Goal: Information Seeking & Learning: Learn about a topic

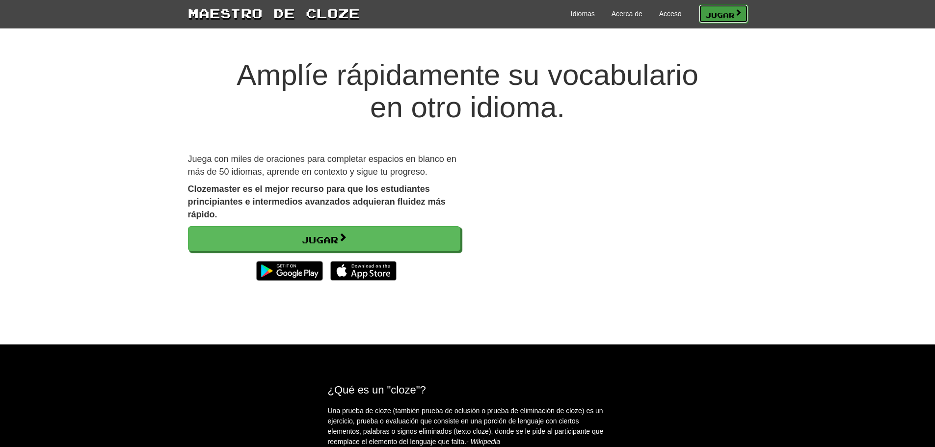
click at [736, 15] on span at bounding box center [738, 12] width 7 height 7
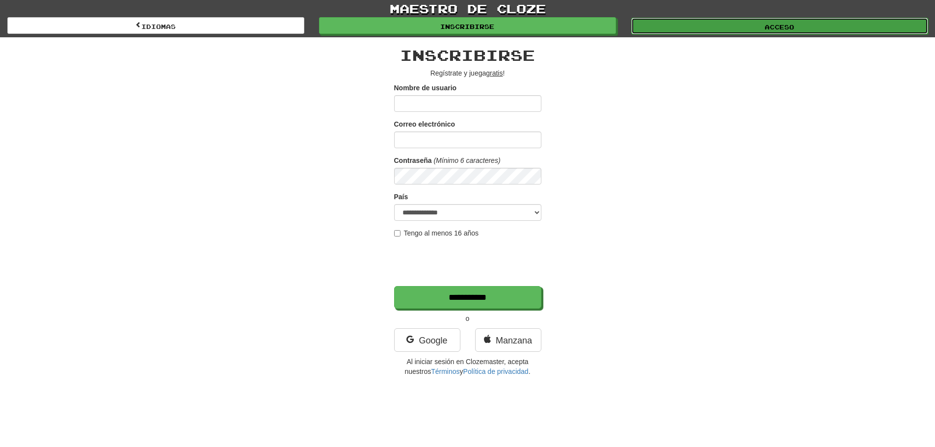
click at [765, 28] on font "Acceso" at bounding box center [779, 27] width 29 height 7
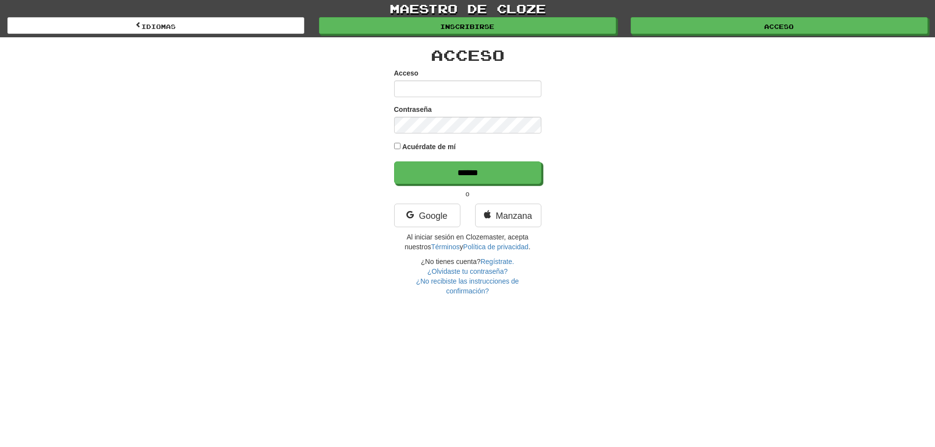
type input "**********"
click at [473, 90] on input "**********" at bounding box center [467, 89] width 147 height 17
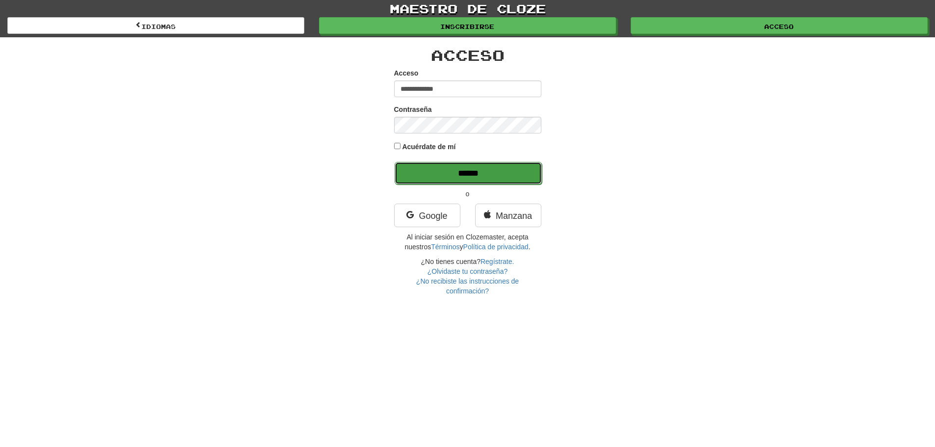
click at [472, 173] on input "******" at bounding box center [468, 173] width 147 height 23
type input "******"
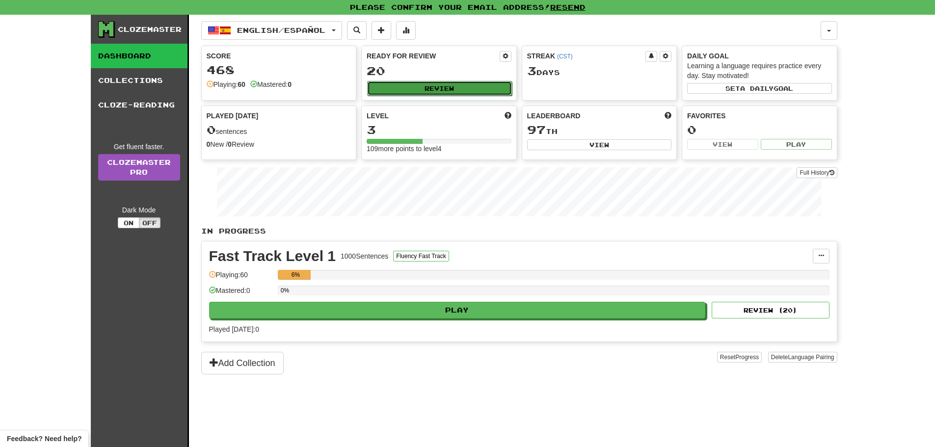
click at [423, 88] on button "Review" at bounding box center [439, 88] width 145 height 15
select select "**"
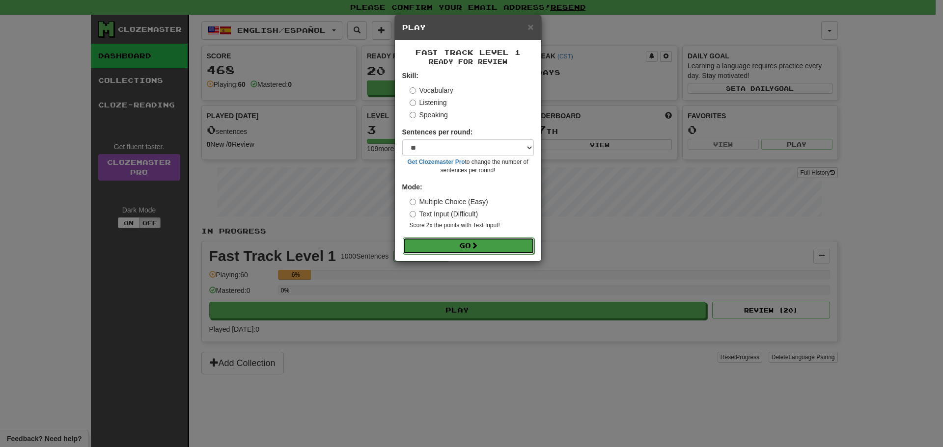
click at [484, 245] on button "Go" at bounding box center [469, 246] width 132 height 17
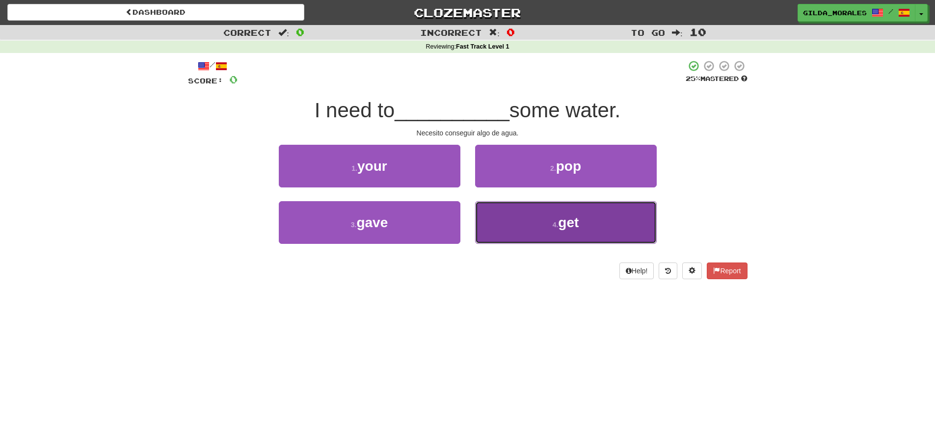
click at [533, 211] on button "4 . get" at bounding box center [566, 222] width 182 height 43
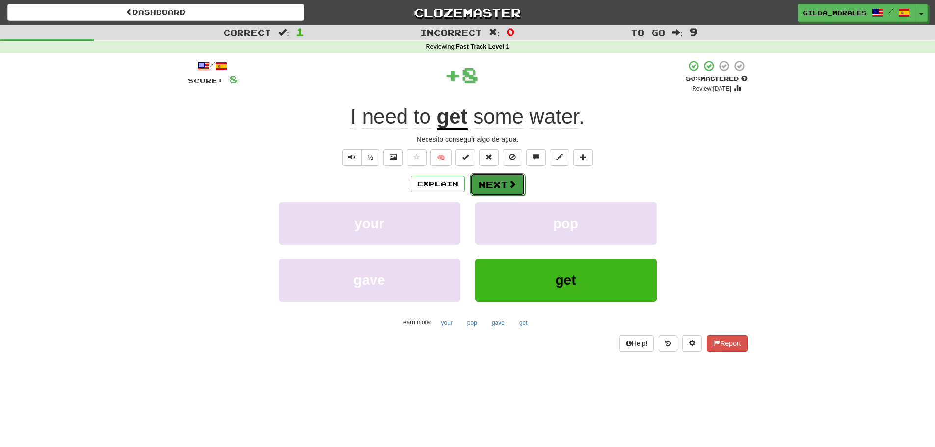
click at [510, 194] on button "Next" at bounding box center [497, 184] width 55 height 23
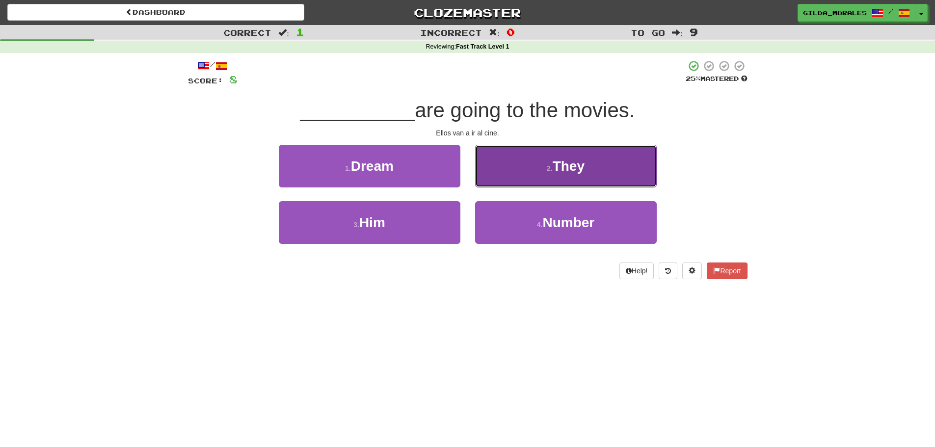
click at [525, 181] on button "2 . They" at bounding box center [566, 166] width 182 height 43
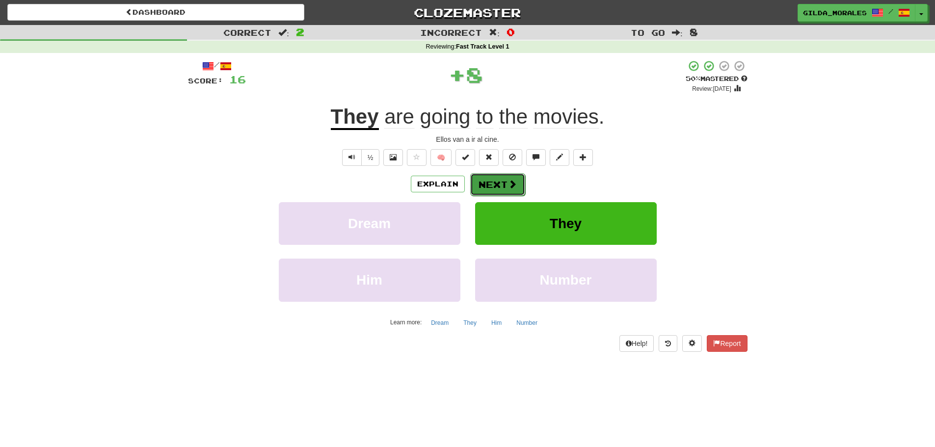
click at [500, 183] on button "Next" at bounding box center [497, 184] width 55 height 23
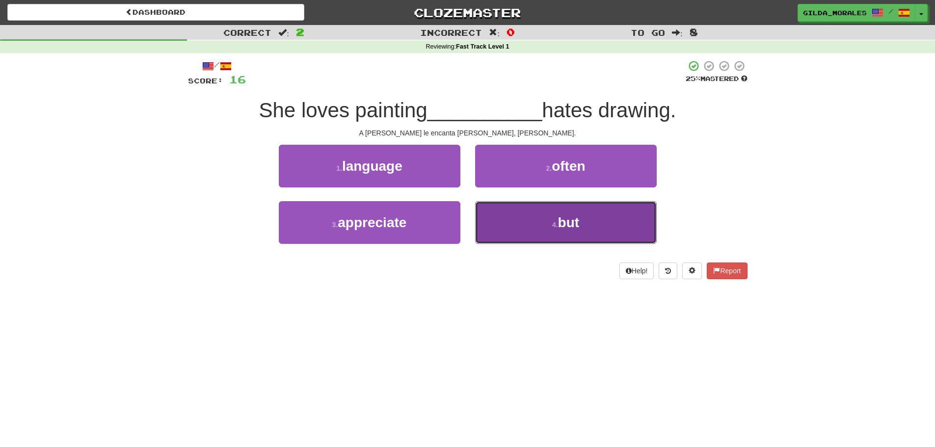
click at [518, 217] on button "4 . but" at bounding box center [566, 222] width 182 height 43
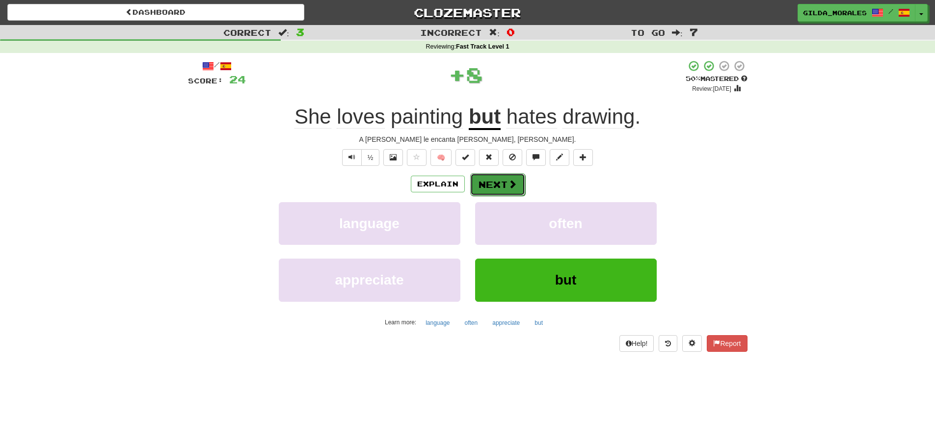
click at [502, 183] on button "Next" at bounding box center [497, 184] width 55 height 23
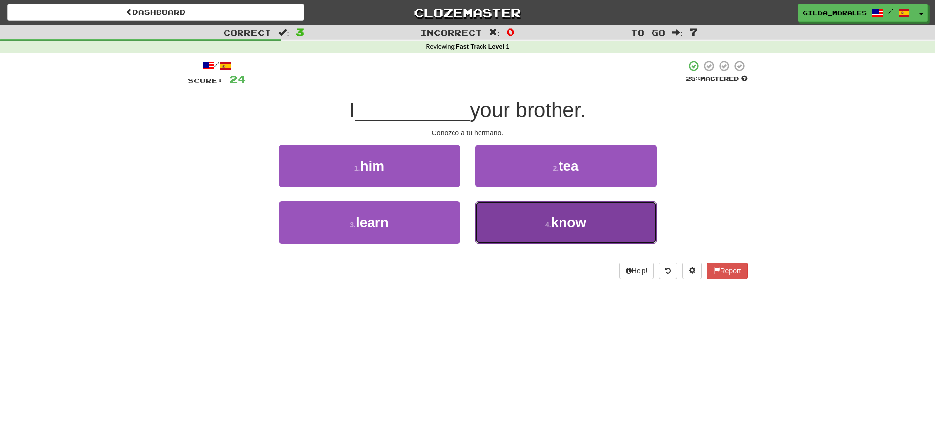
click at [514, 231] on button "4 . know" at bounding box center [566, 222] width 182 height 43
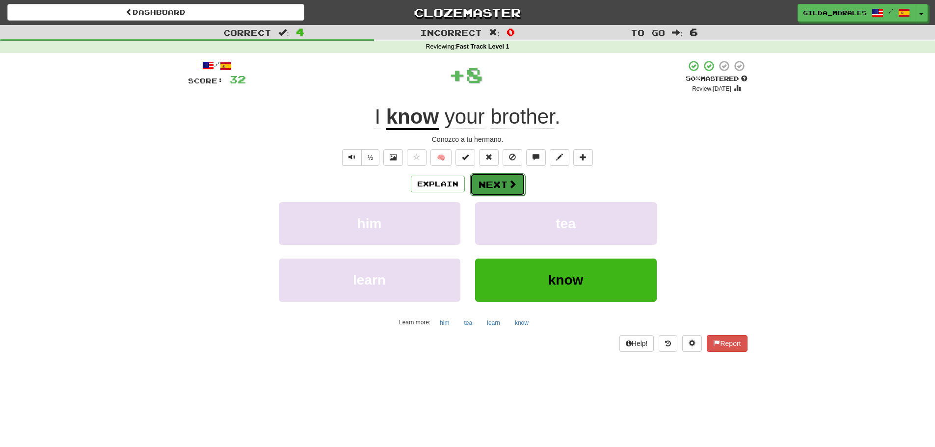
click at [492, 179] on button "Next" at bounding box center [497, 184] width 55 height 23
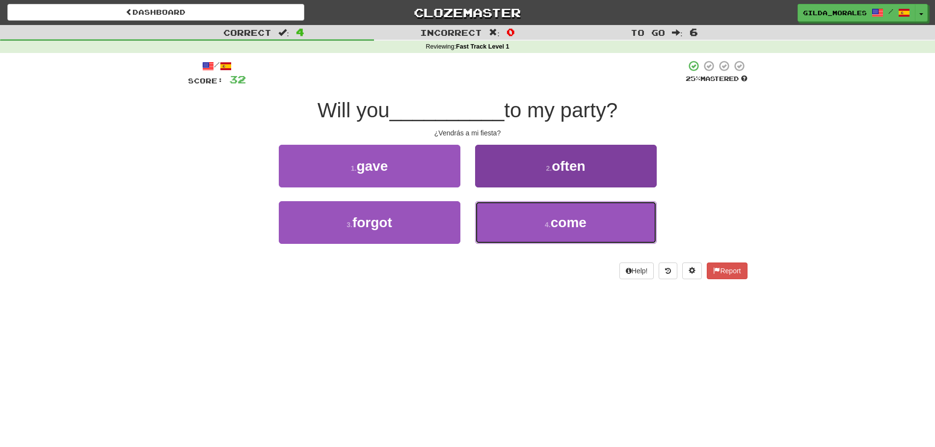
click at [509, 220] on button "4 . come" at bounding box center [566, 222] width 182 height 43
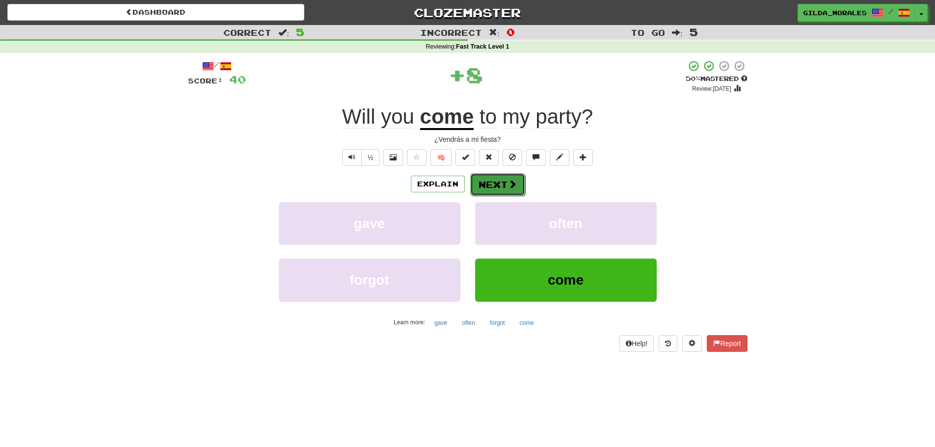
click at [504, 185] on button "Next" at bounding box center [497, 184] width 55 height 23
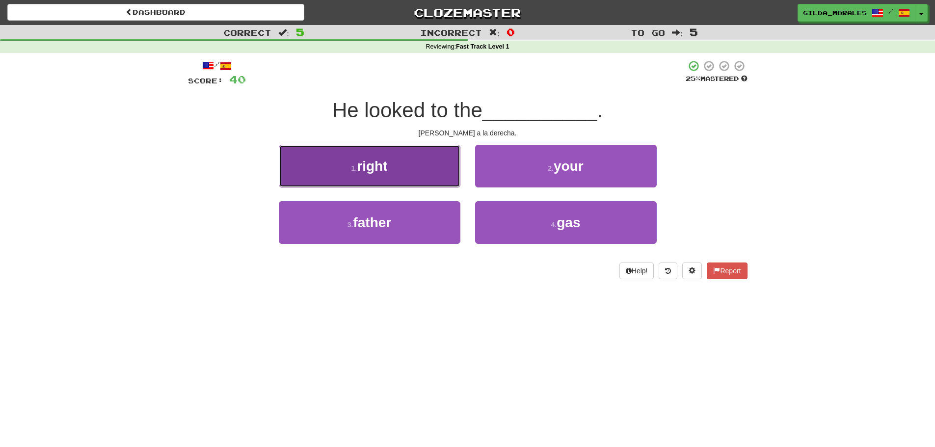
click at [406, 164] on button "1 . right" at bounding box center [370, 166] width 182 height 43
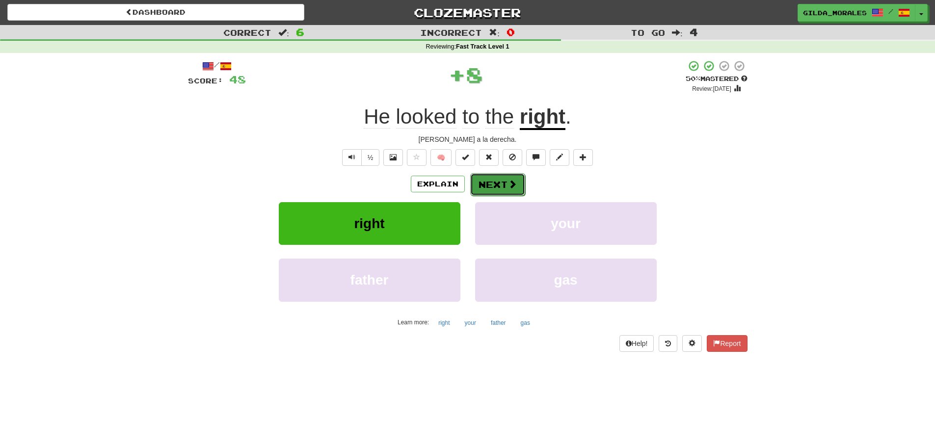
click at [490, 177] on button "Next" at bounding box center [497, 184] width 55 height 23
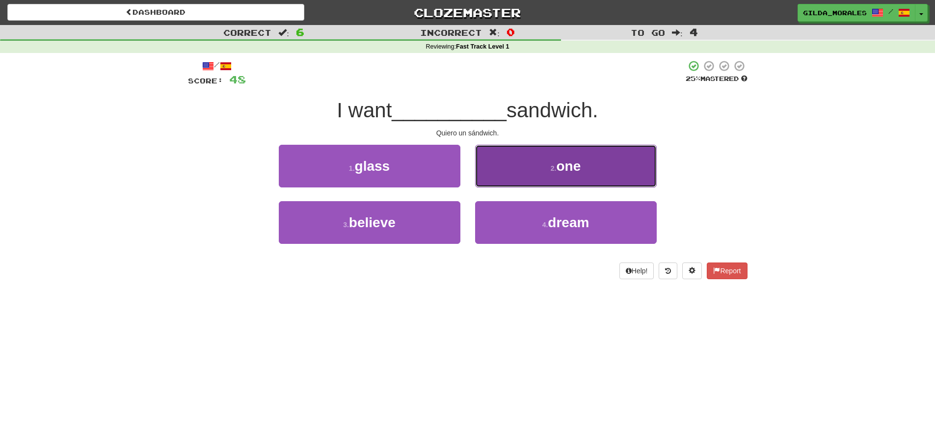
click at [505, 171] on button "2 . one" at bounding box center [566, 166] width 182 height 43
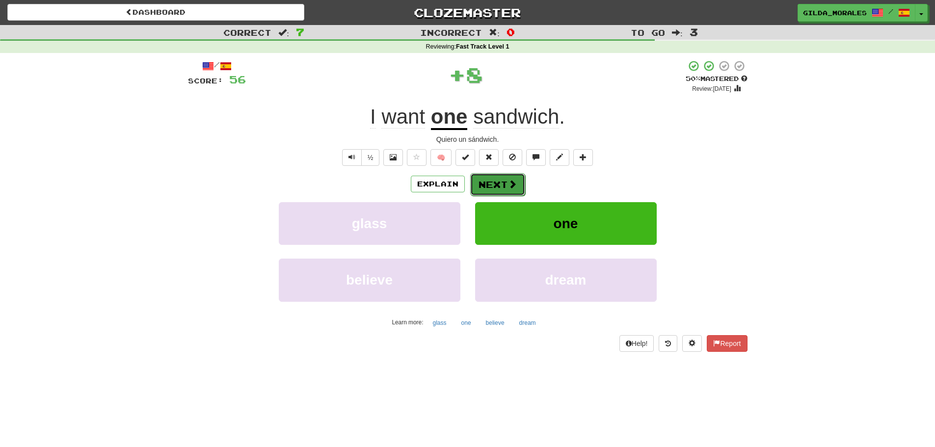
click at [501, 176] on button "Next" at bounding box center [497, 184] width 55 height 23
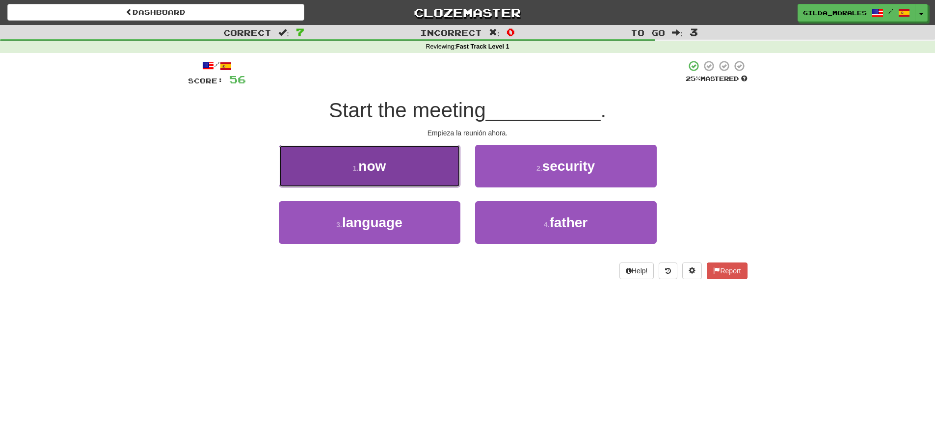
click at [426, 168] on button "1 . now" at bounding box center [370, 166] width 182 height 43
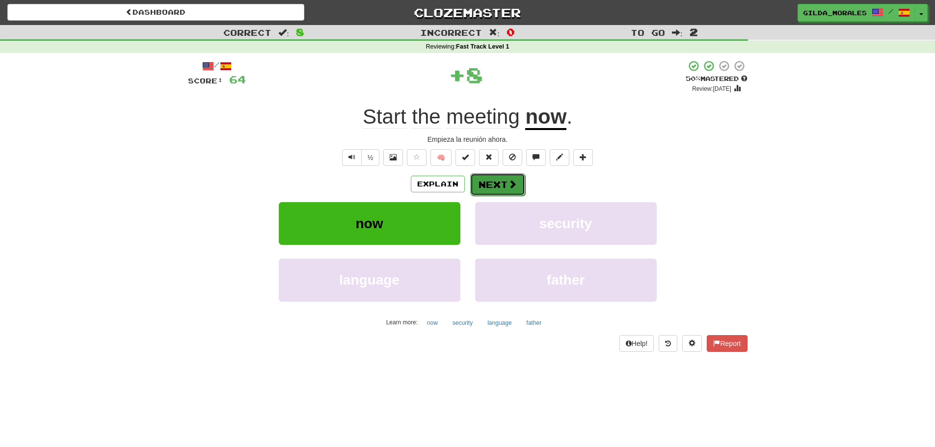
click at [489, 182] on button "Next" at bounding box center [497, 184] width 55 height 23
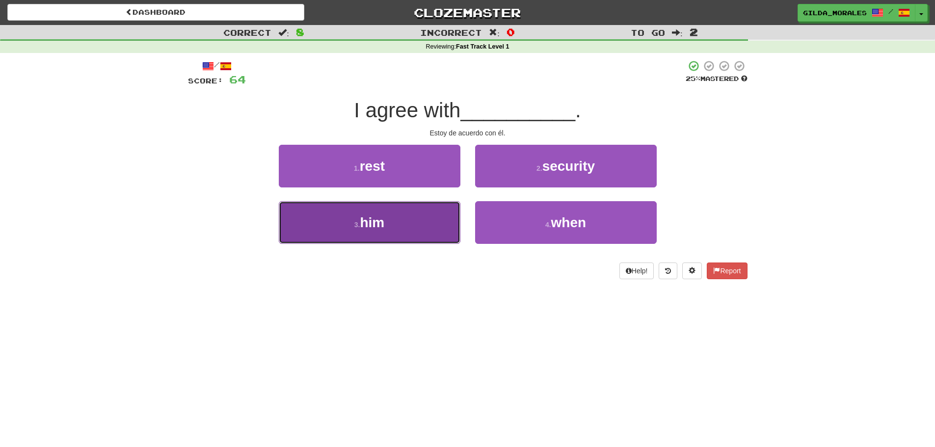
click at [432, 227] on button "3 . him" at bounding box center [370, 222] width 182 height 43
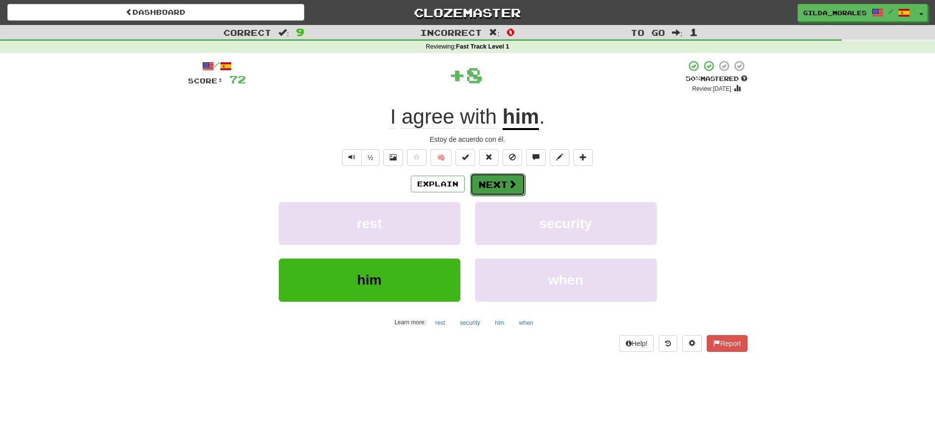
click at [486, 184] on button "Next" at bounding box center [497, 184] width 55 height 23
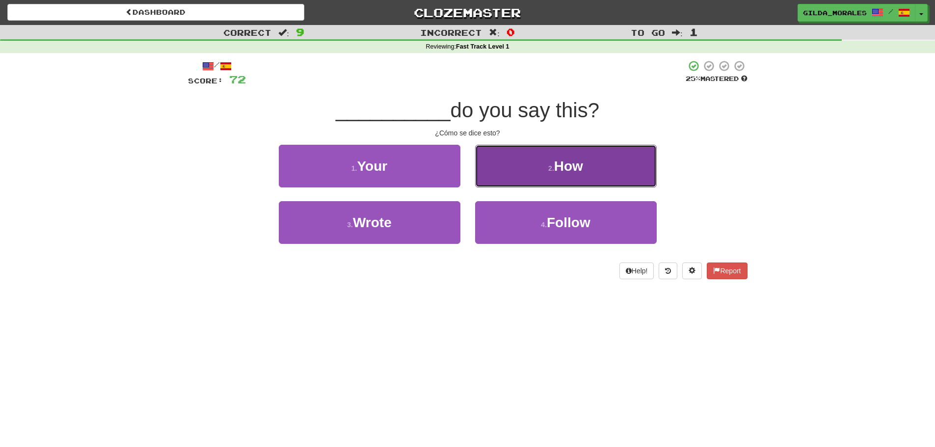
click at [515, 175] on button "2 . How" at bounding box center [566, 166] width 182 height 43
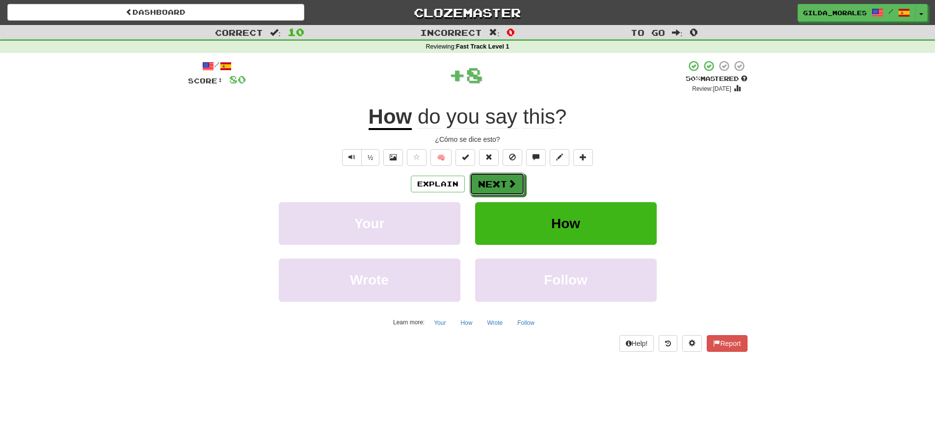
click at [515, 175] on button "Next" at bounding box center [497, 184] width 55 height 23
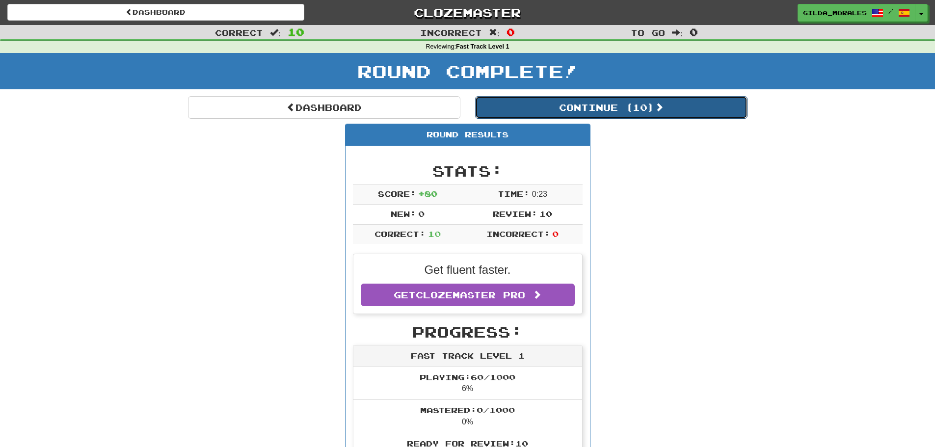
click at [651, 116] on button "Continue ( 10 )" at bounding box center [611, 107] width 273 height 23
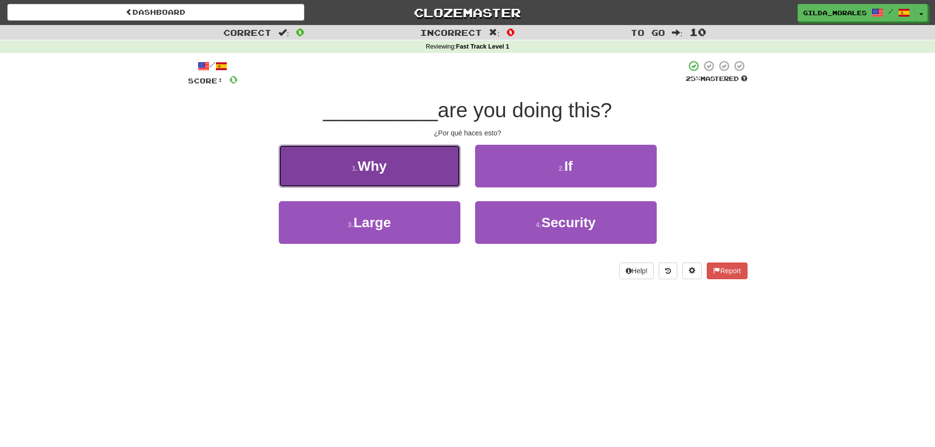
click at [433, 150] on button "1 . Why" at bounding box center [370, 166] width 182 height 43
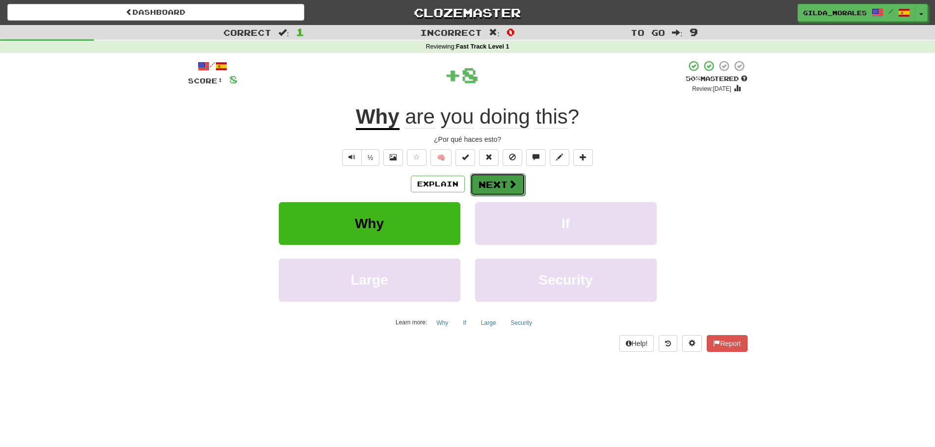
click at [493, 178] on button "Next" at bounding box center [497, 184] width 55 height 23
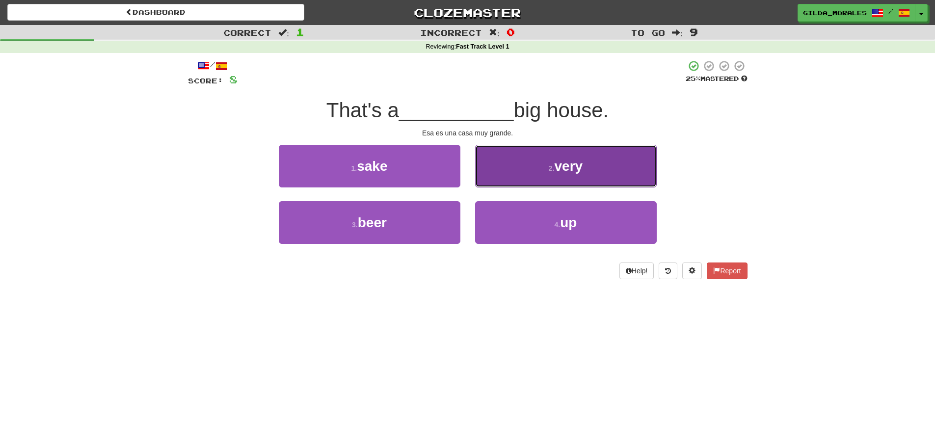
click at [492, 176] on button "2 . very" at bounding box center [566, 166] width 182 height 43
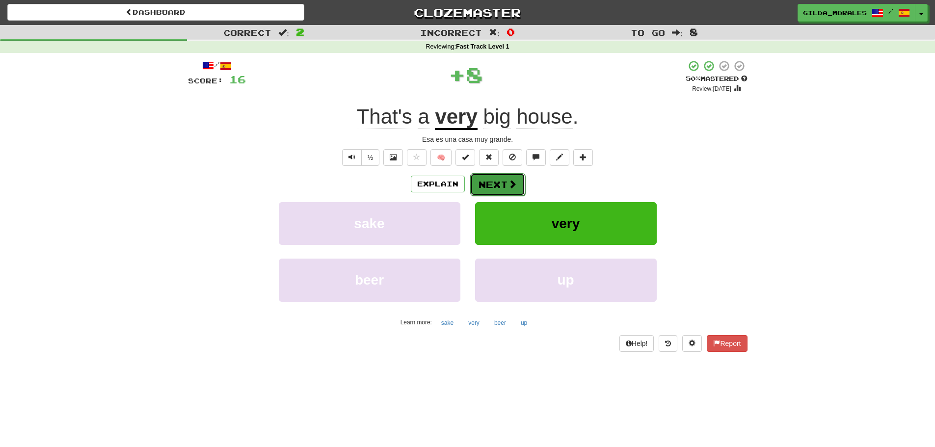
click at [492, 176] on button "Next" at bounding box center [497, 184] width 55 height 23
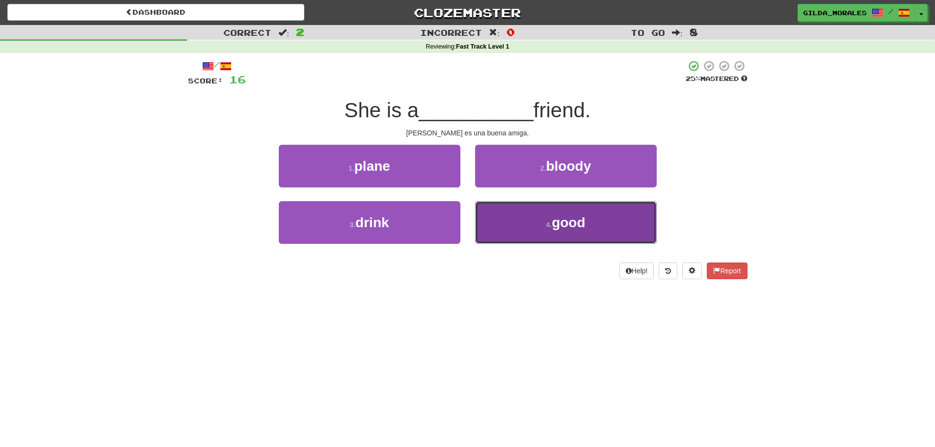
click at [523, 215] on button "4 . good" at bounding box center [566, 222] width 182 height 43
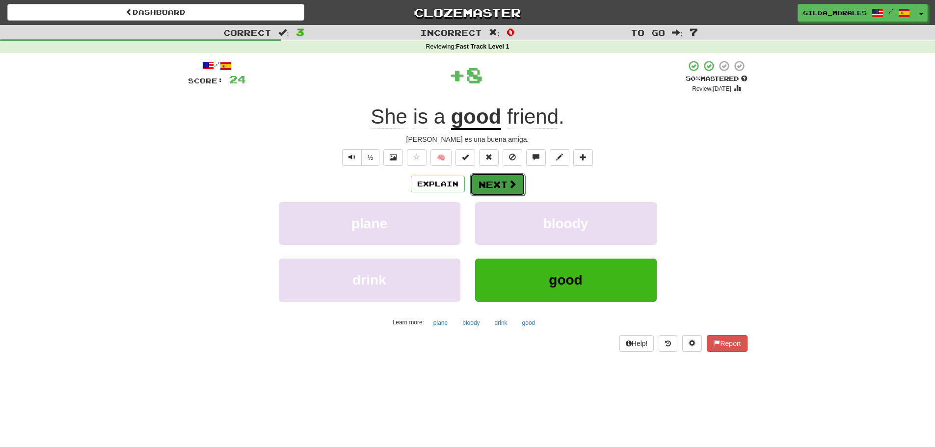
click at [509, 182] on span at bounding box center [512, 184] width 9 height 9
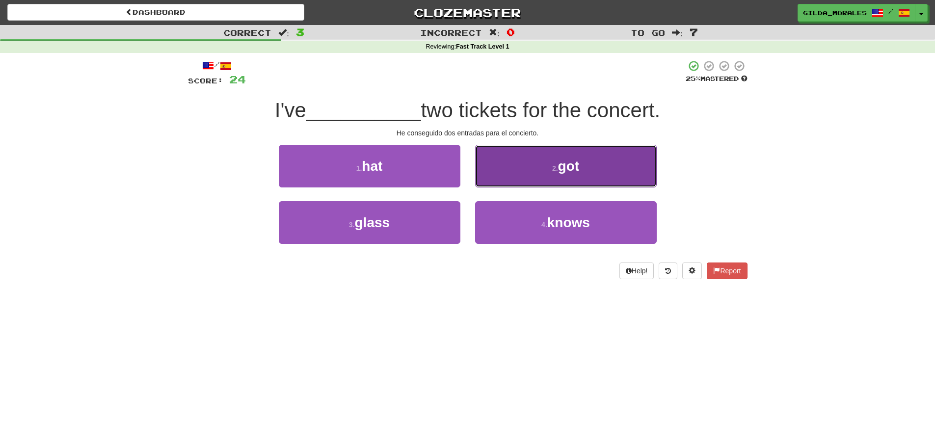
click at [512, 173] on button "2 . got" at bounding box center [566, 166] width 182 height 43
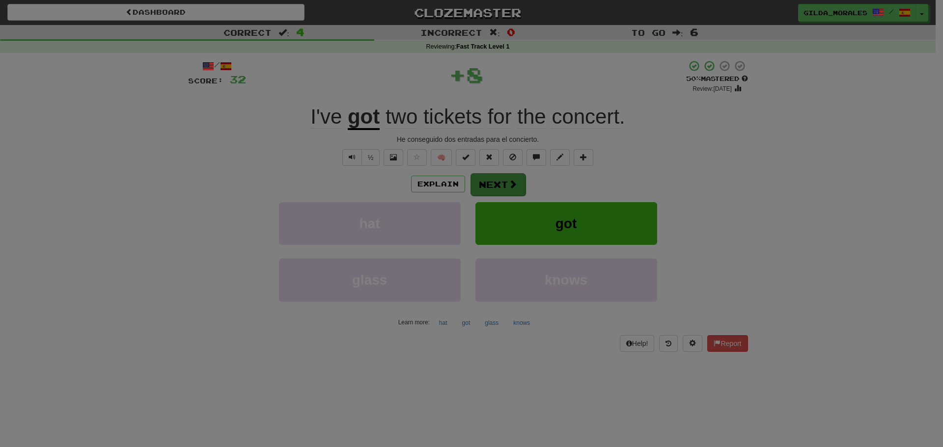
click at [506, 178] on body "Dashboard Clozemaster gilda_morales / Toggle Dropdown Dashboard Leaderboard Act…" at bounding box center [471, 398] width 943 height 796
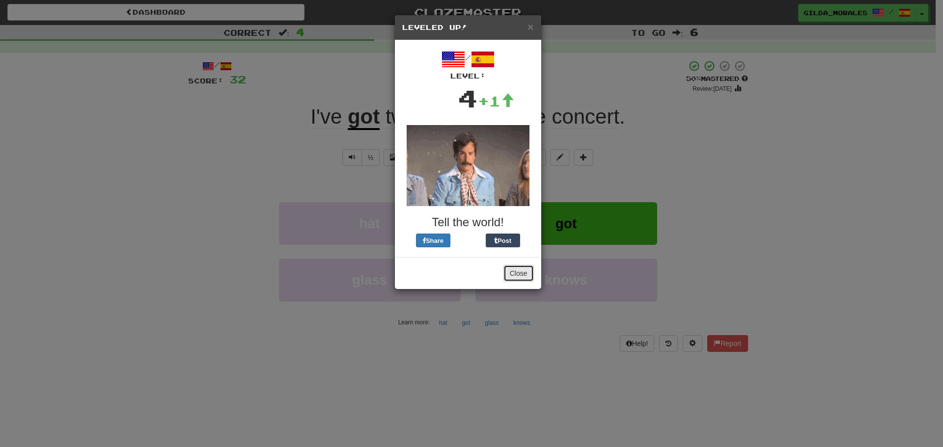
click at [523, 273] on button "Close" at bounding box center [518, 273] width 30 height 17
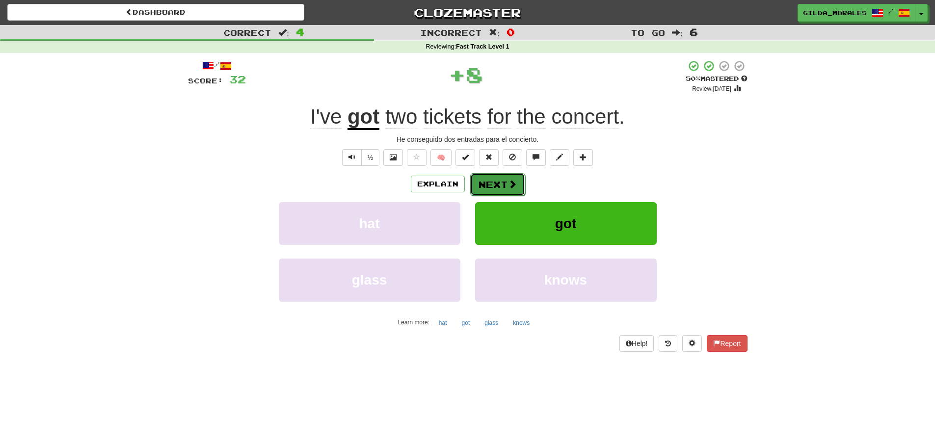
click at [503, 184] on button "Next" at bounding box center [497, 184] width 55 height 23
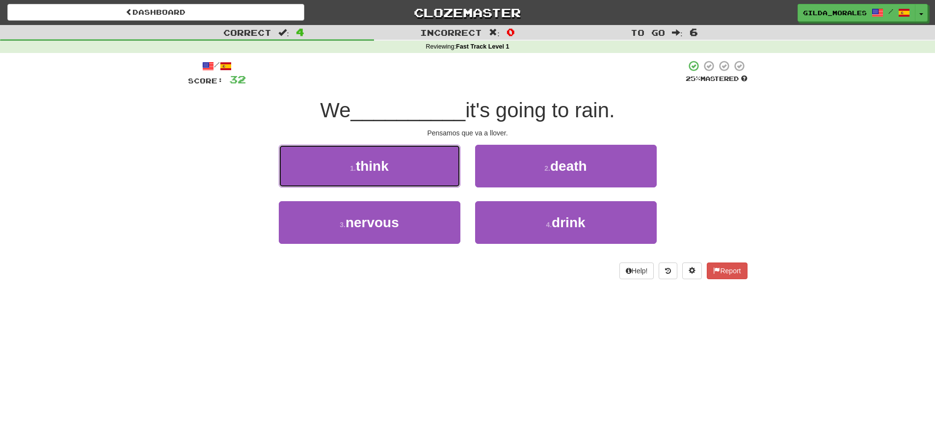
click at [400, 170] on button "1 . think" at bounding box center [370, 166] width 182 height 43
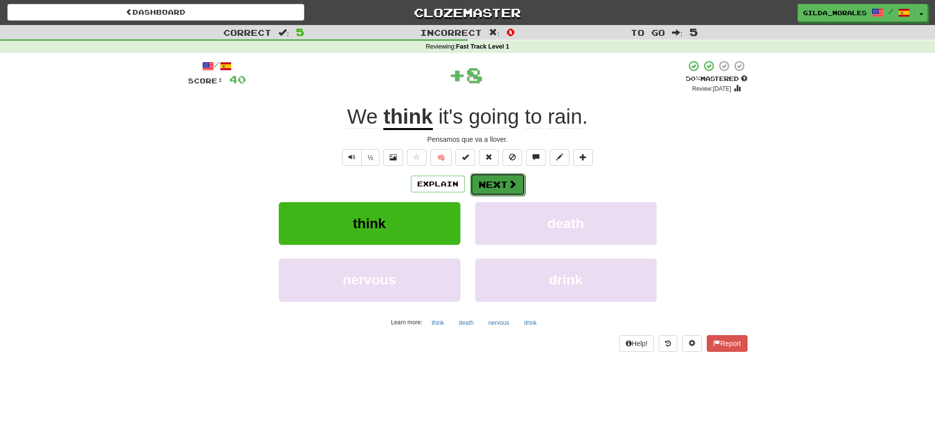
click at [509, 189] on span at bounding box center [512, 184] width 9 height 9
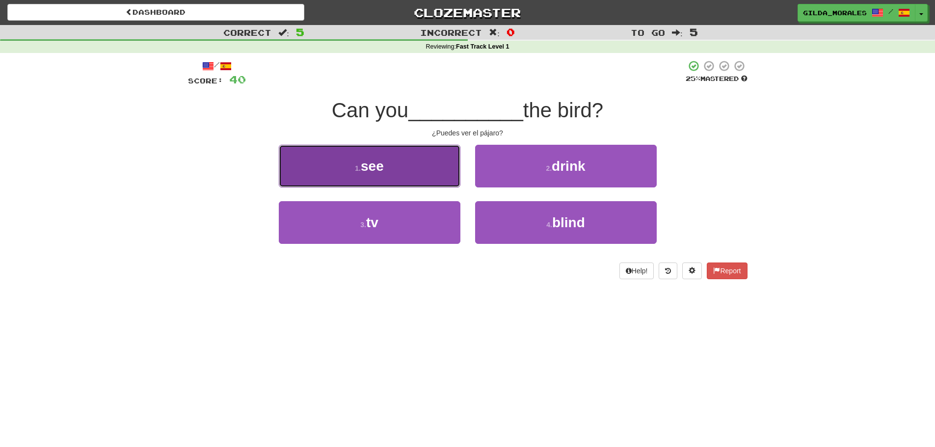
click at [436, 174] on button "1 . see" at bounding box center [370, 166] width 182 height 43
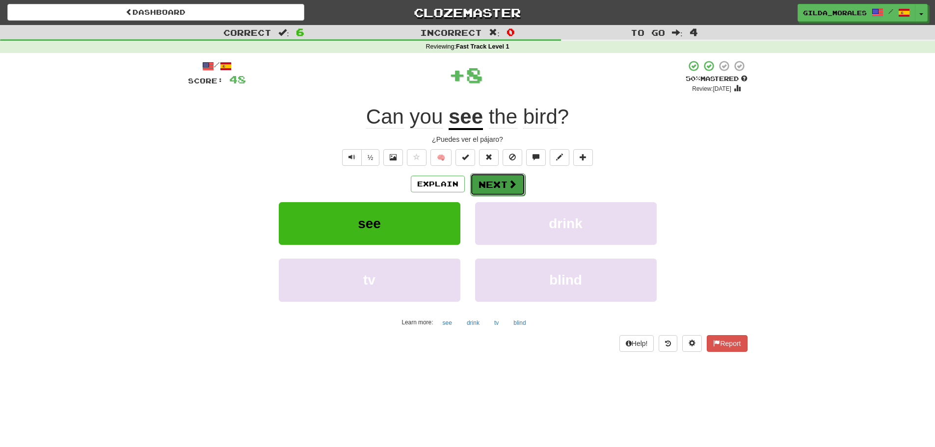
click at [489, 188] on button "Next" at bounding box center [497, 184] width 55 height 23
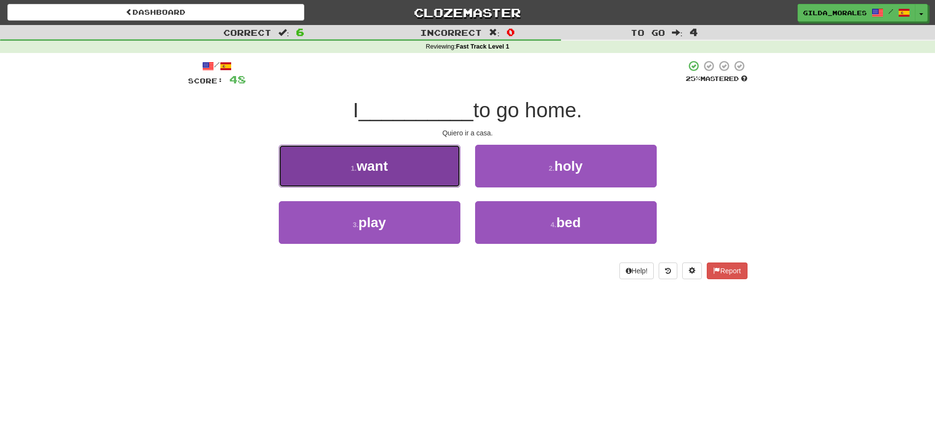
click at [443, 176] on button "1 . want" at bounding box center [370, 166] width 182 height 43
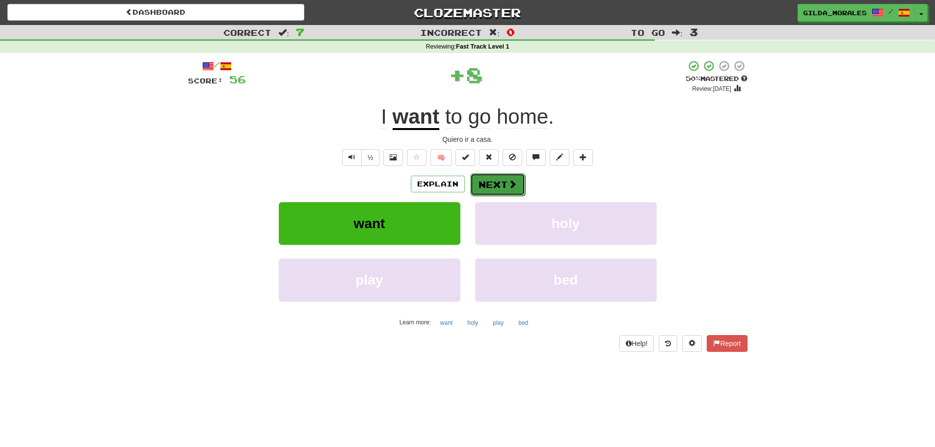
click at [486, 186] on button "Next" at bounding box center [497, 184] width 55 height 23
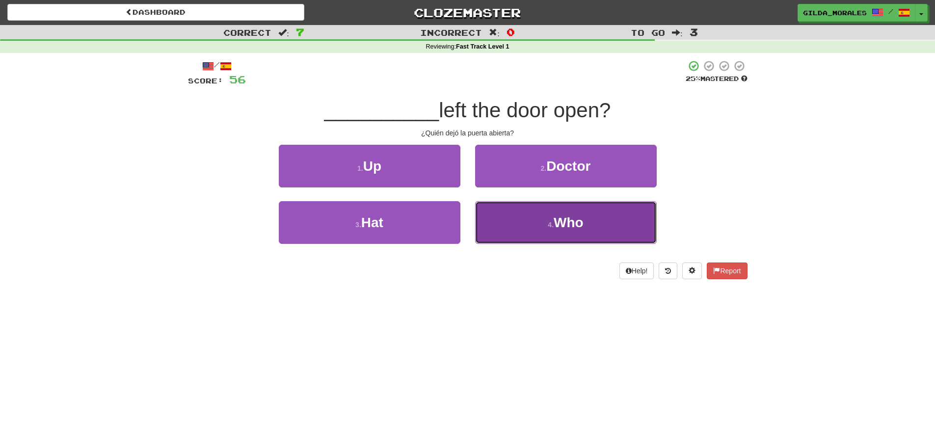
click at [546, 214] on button "4 . Who" at bounding box center [566, 222] width 182 height 43
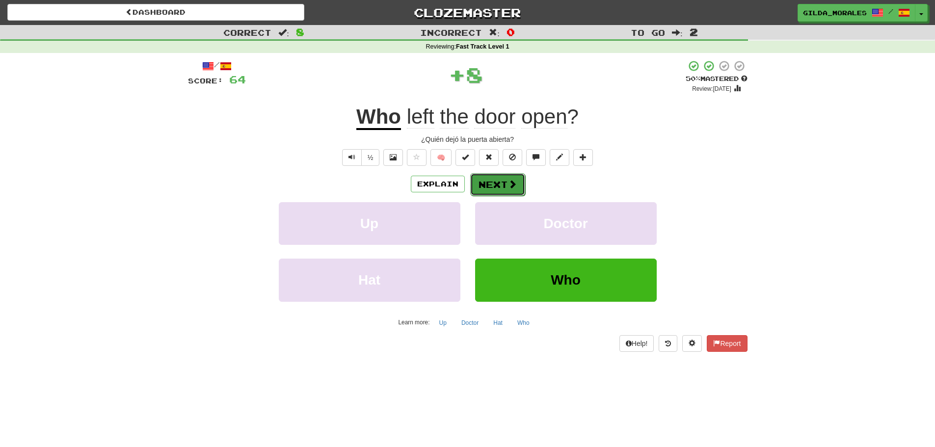
click at [510, 183] on span at bounding box center [512, 184] width 9 height 9
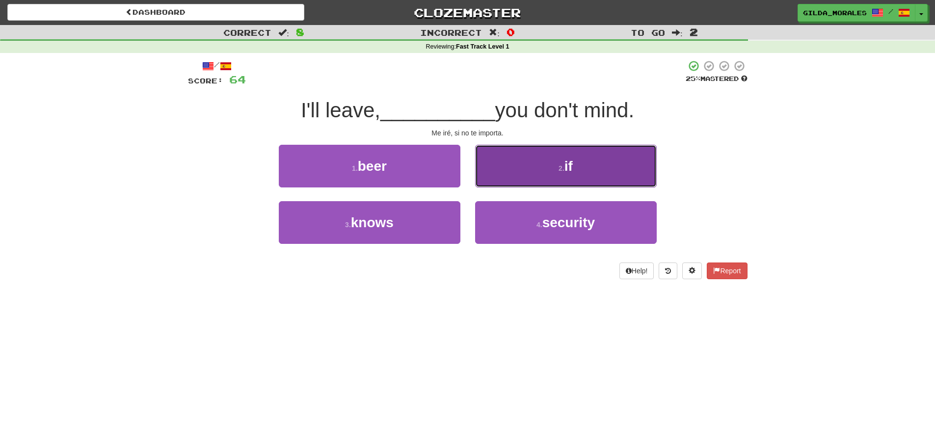
click at [510, 181] on button "2 . if" at bounding box center [566, 166] width 182 height 43
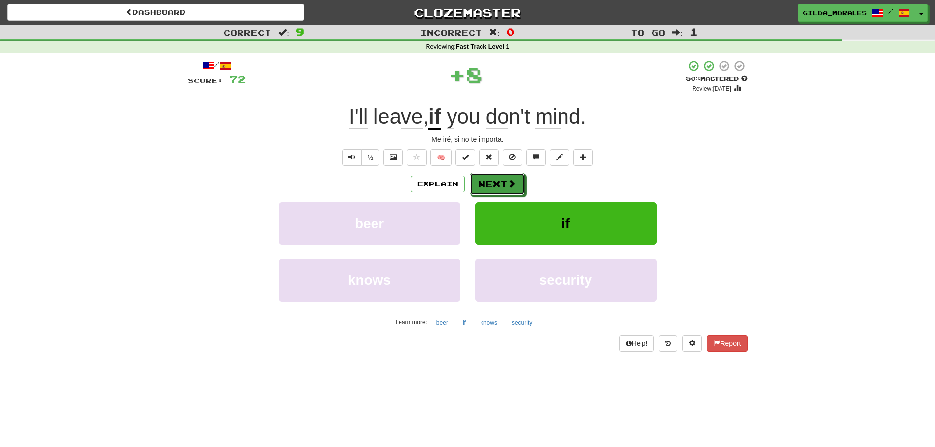
click at [510, 181] on span at bounding box center [512, 183] width 9 height 9
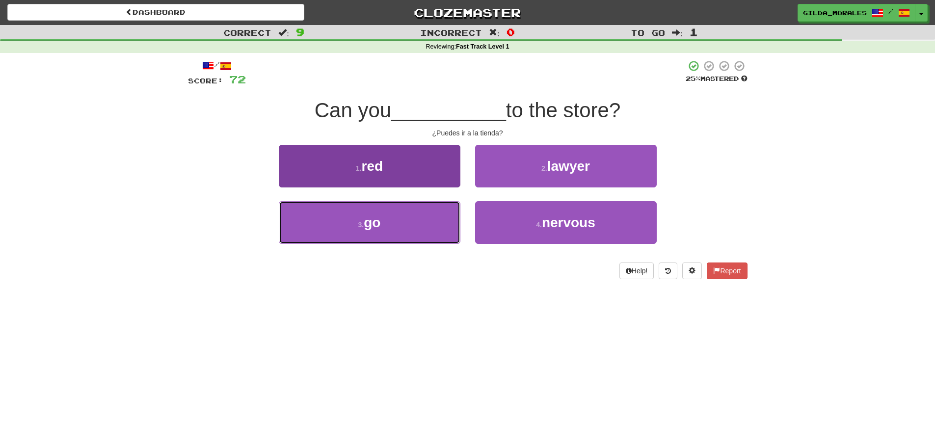
drag, startPoint x: 454, startPoint y: 224, endPoint x: 456, endPoint y: 218, distance: 6.2
click at [454, 224] on button "3 . go" at bounding box center [370, 222] width 182 height 43
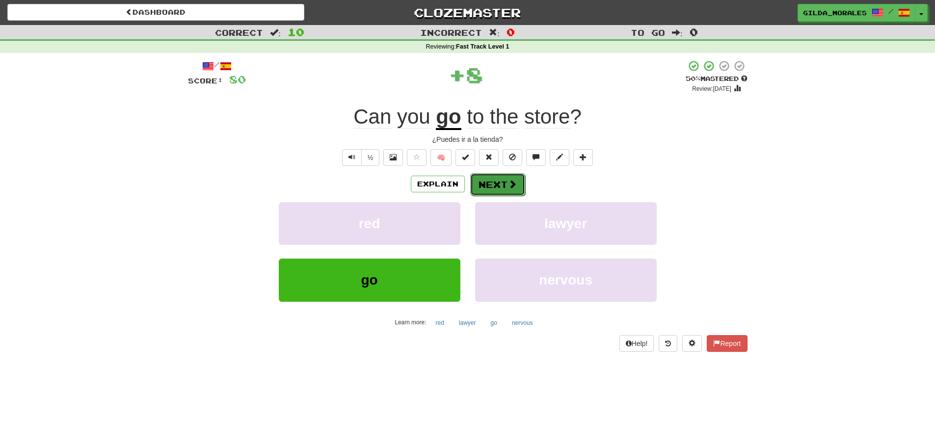
click at [486, 190] on button "Next" at bounding box center [497, 184] width 55 height 23
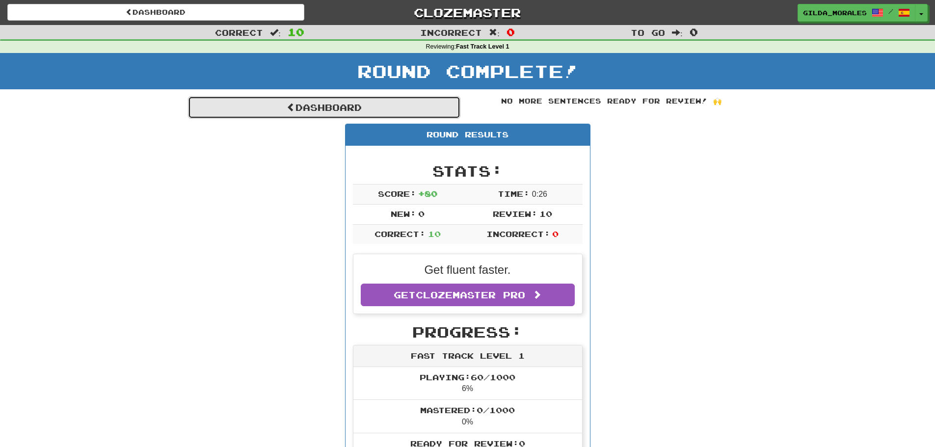
click at [308, 108] on link "Dashboard" at bounding box center [324, 107] width 273 height 23
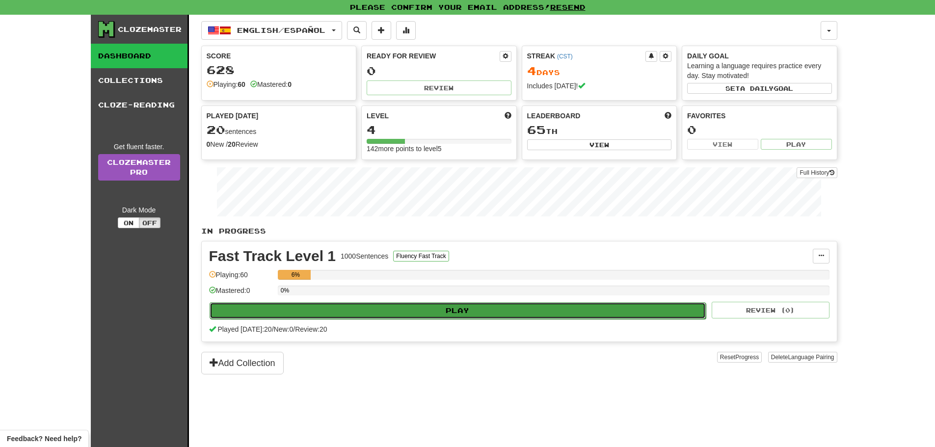
click at [511, 312] on button "Play" at bounding box center [458, 310] width 497 height 17
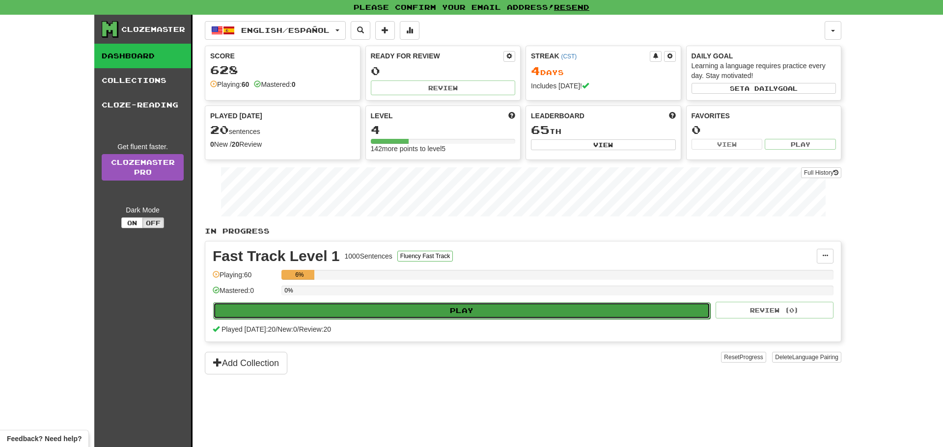
select select "**"
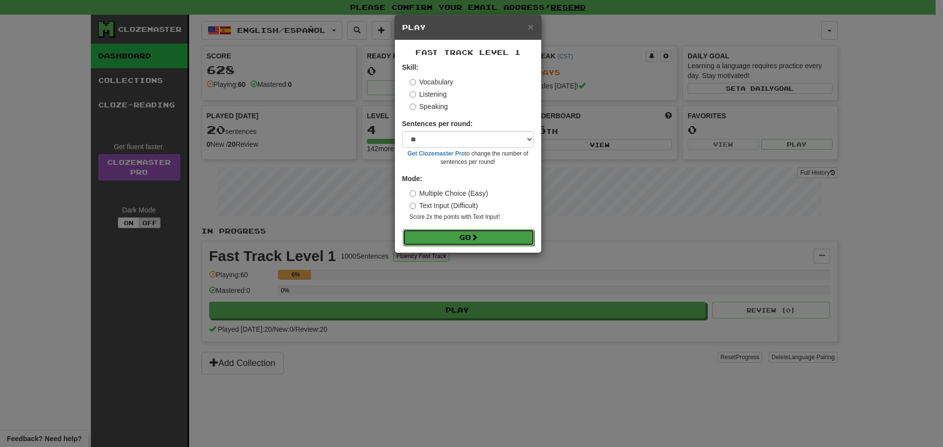
click at [510, 234] on button "Go" at bounding box center [469, 237] width 132 height 17
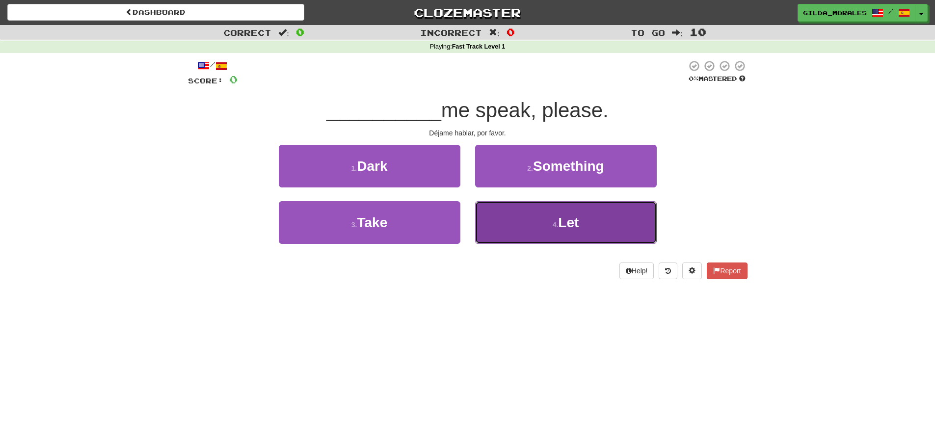
click at [510, 232] on button "4 . Let" at bounding box center [566, 222] width 182 height 43
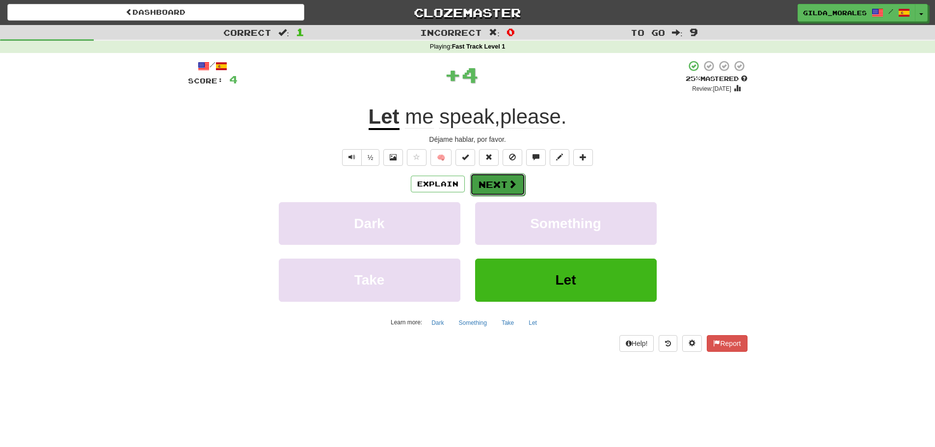
click at [504, 188] on button "Next" at bounding box center [497, 184] width 55 height 23
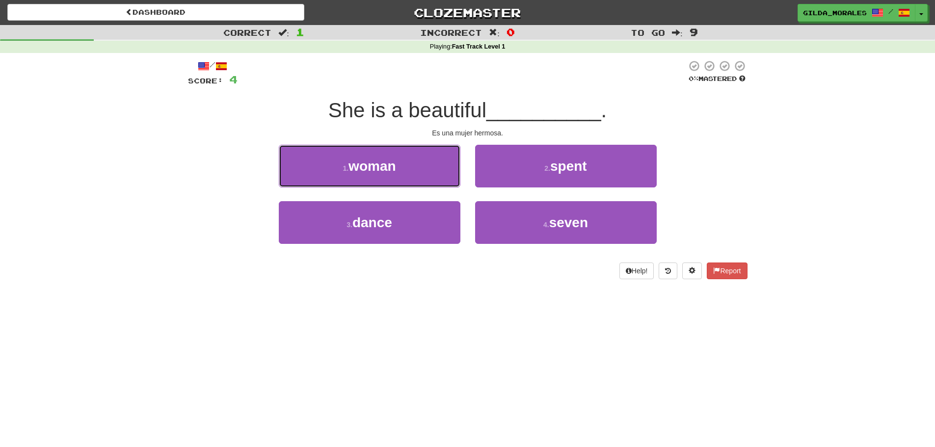
click at [417, 170] on button "1 . woman" at bounding box center [370, 166] width 182 height 43
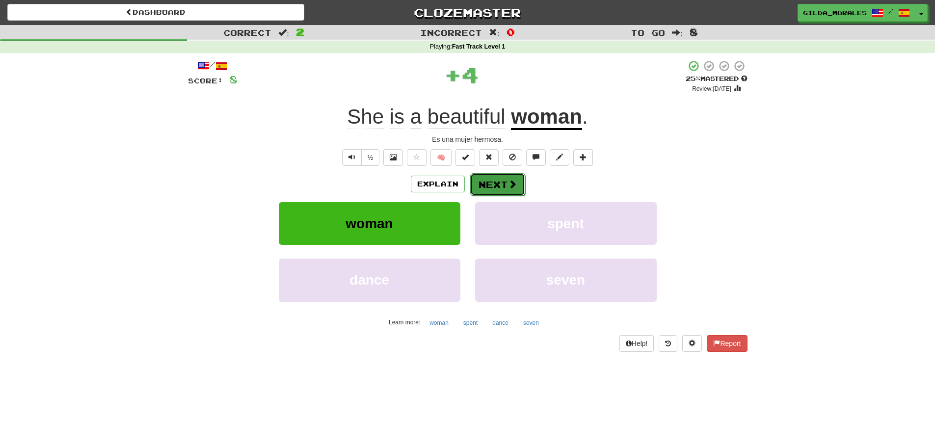
click at [491, 181] on button "Next" at bounding box center [497, 184] width 55 height 23
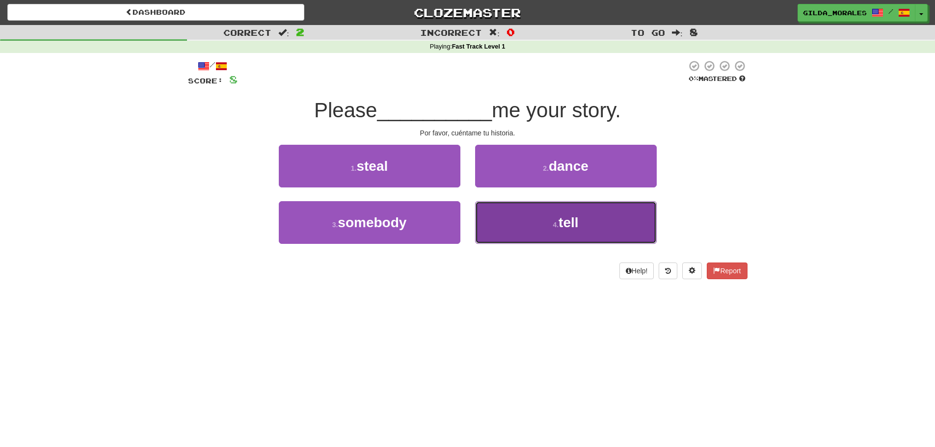
click at [506, 218] on button "4 . tell" at bounding box center [566, 222] width 182 height 43
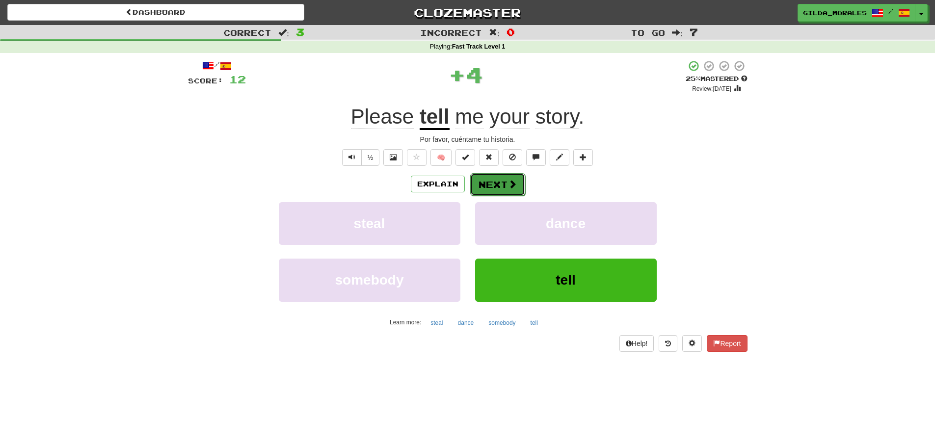
click at [501, 190] on button "Next" at bounding box center [497, 184] width 55 height 23
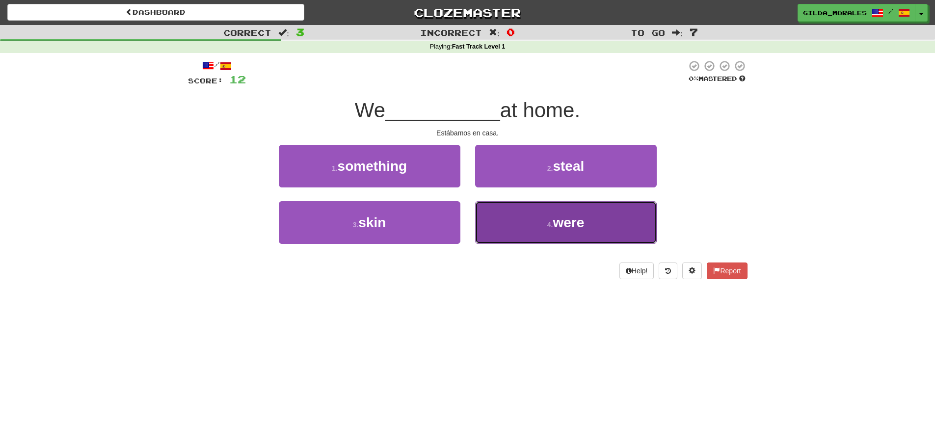
click at [515, 219] on button "4 . were" at bounding box center [566, 222] width 182 height 43
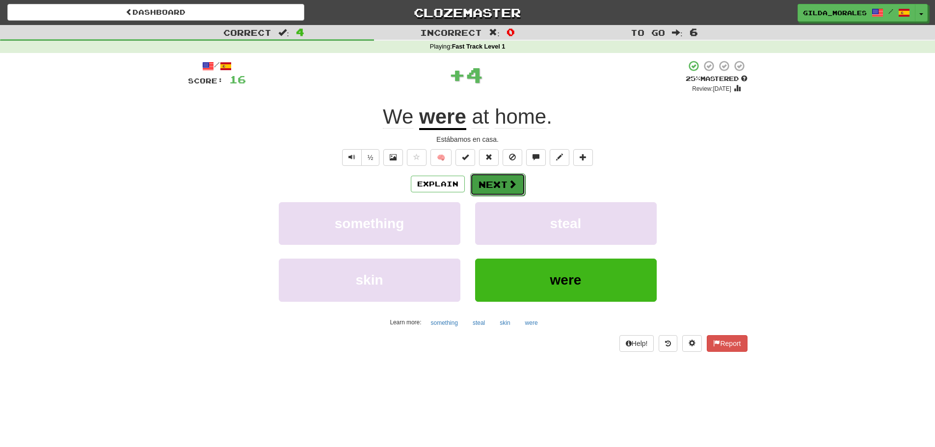
click at [503, 188] on button "Next" at bounding box center [497, 184] width 55 height 23
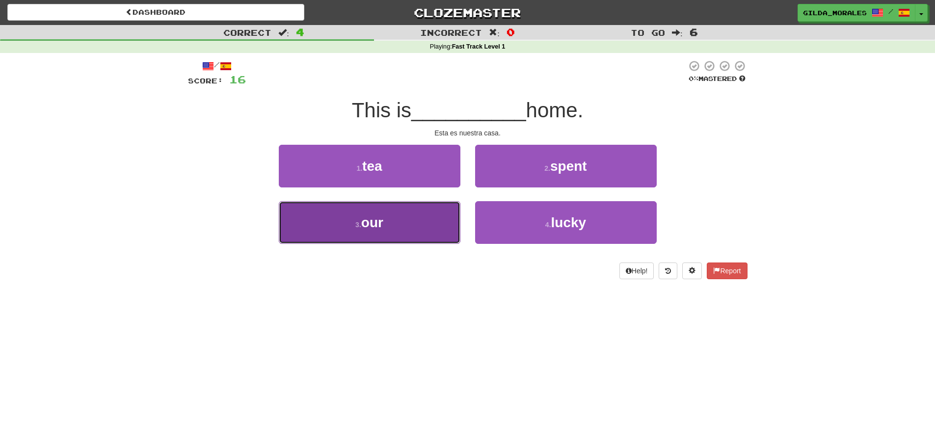
click at [451, 236] on button "3 . our" at bounding box center [370, 222] width 182 height 43
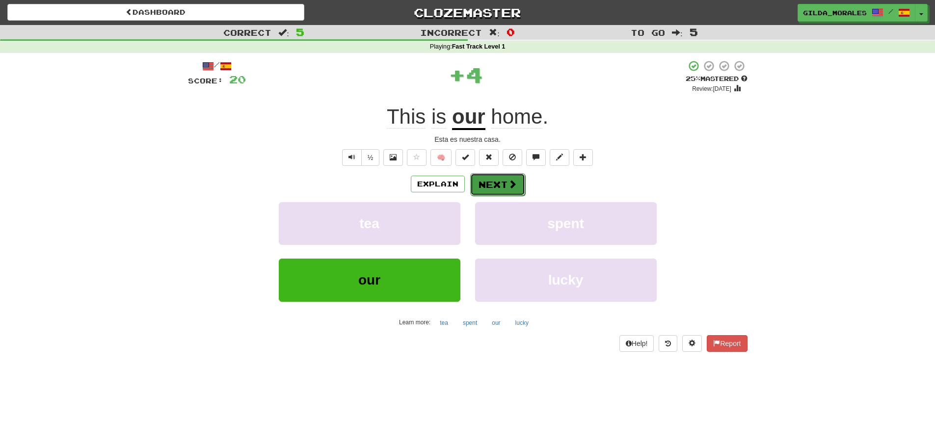
click at [496, 182] on button "Next" at bounding box center [497, 184] width 55 height 23
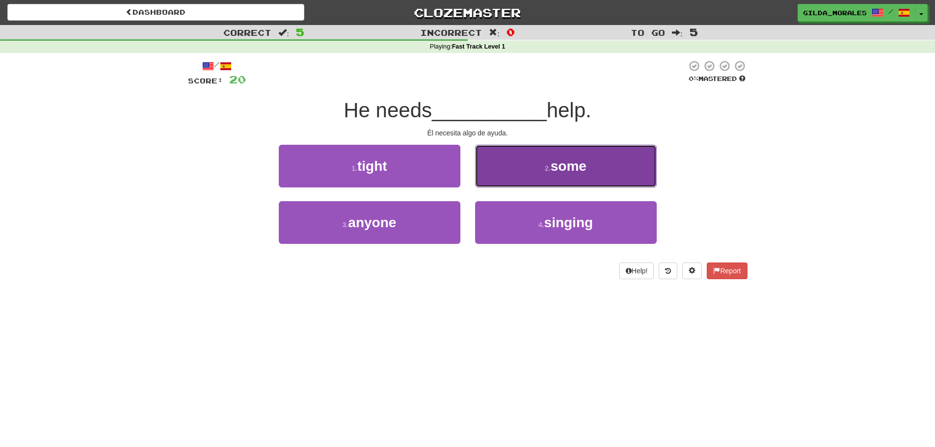
click at [512, 180] on button "2 . some" at bounding box center [566, 166] width 182 height 43
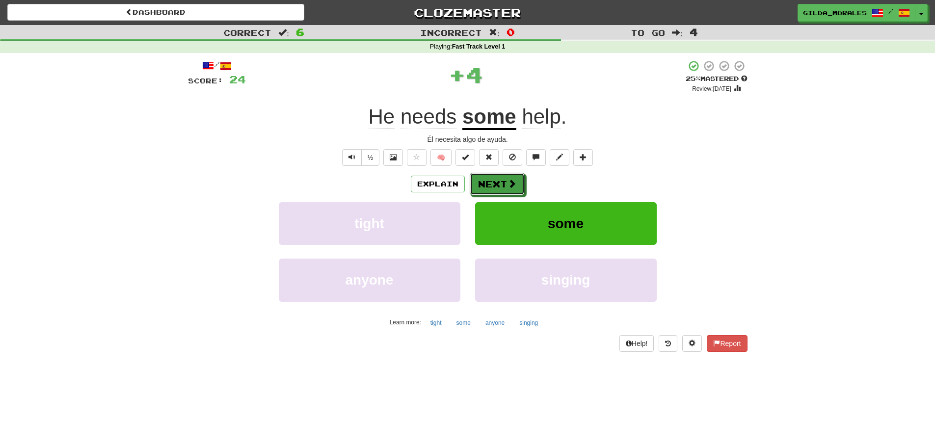
click at [512, 180] on span at bounding box center [512, 183] width 9 height 9
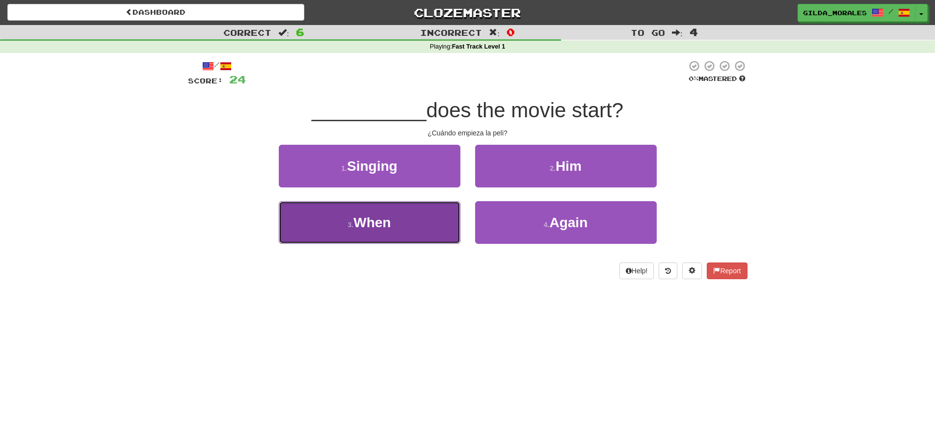
click at [406, 214] on button "3 . When" at bounding box center [370, 222] width 182 height 43
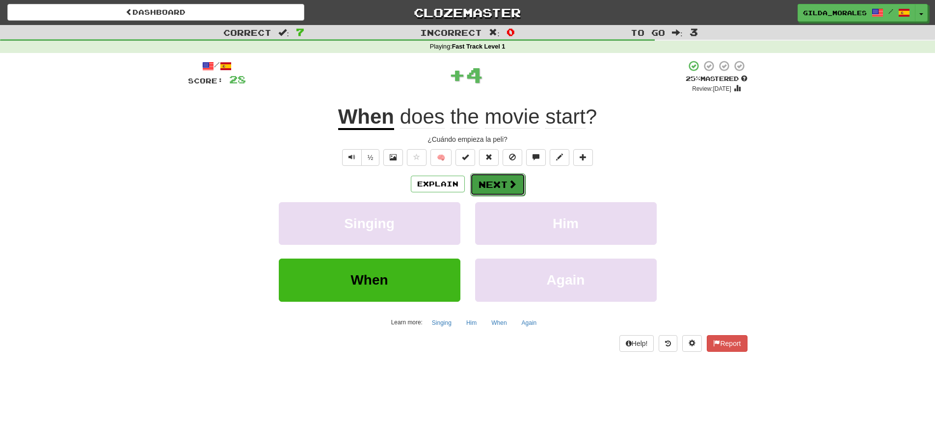
click at [490, 174] on button "Next" at bounding box center [497, 184] width 55 height 23
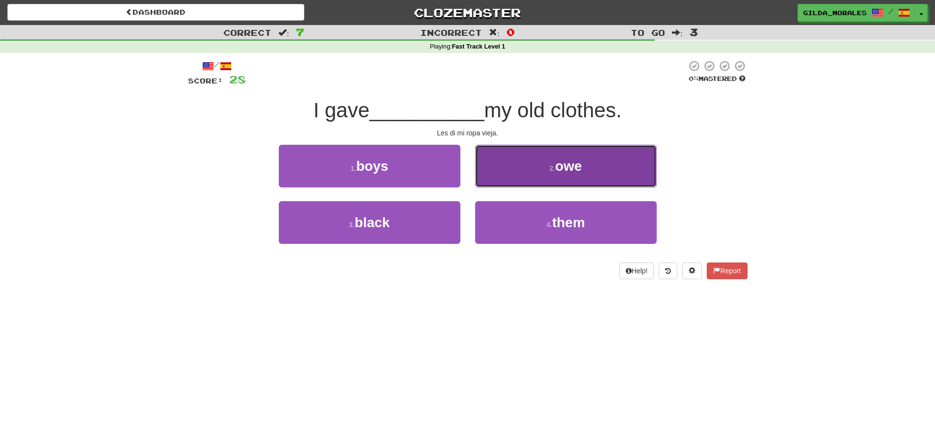
click at [495, 184] on button "2 . owe" at bounding box center [566, 166] width 182 height 43
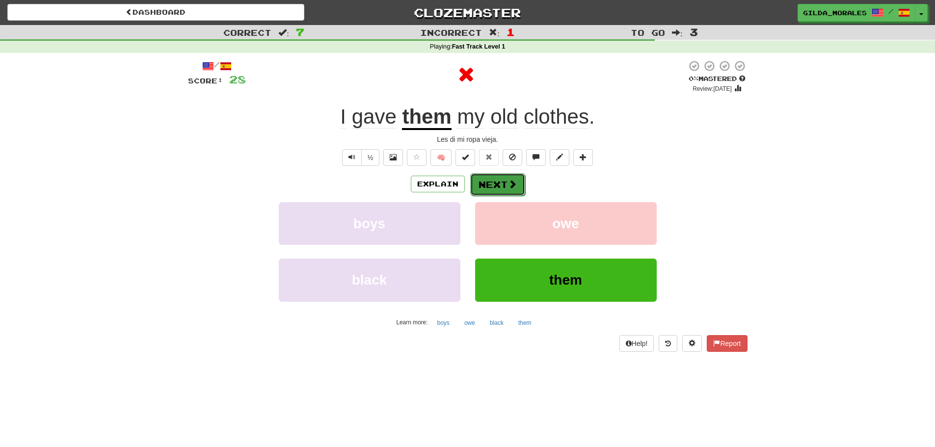
click at [507, 178] on button "Next" at bounding box center [497, 184] width 55 height 23
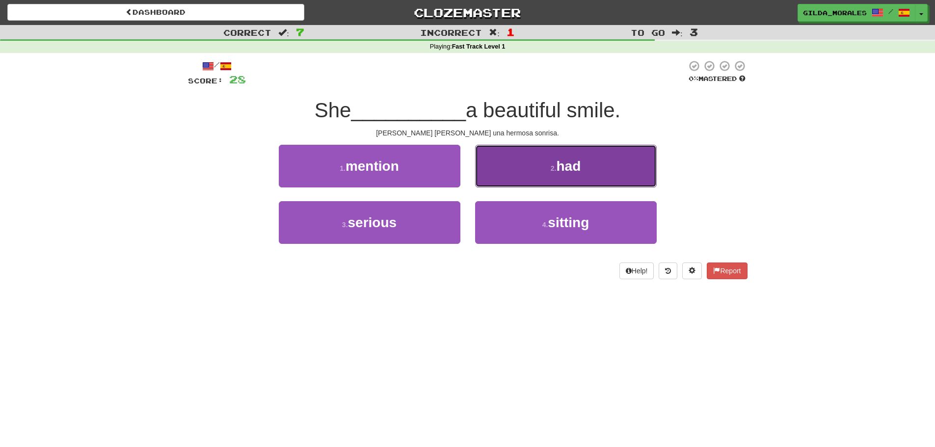
click at [526, 160] on button "2 . had" at bounding box center [566, 166] width 182 height 43
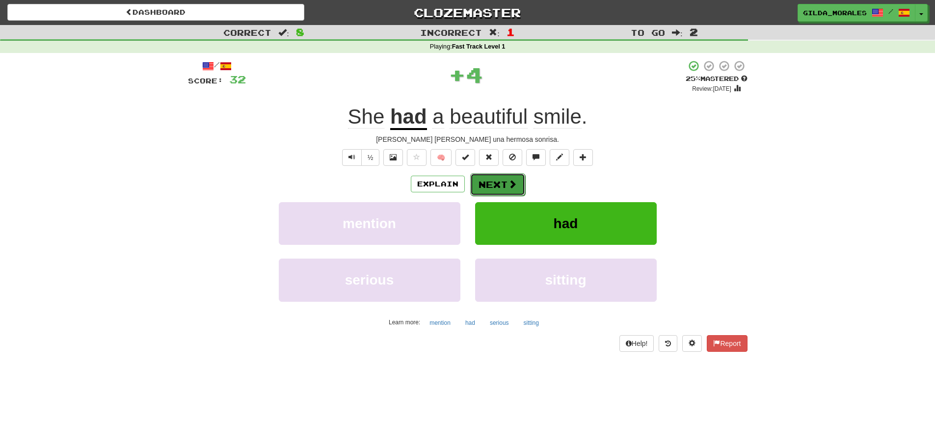
click at [498, 175] on button "Next" at bounding box center [497, 184] width 55 height 23
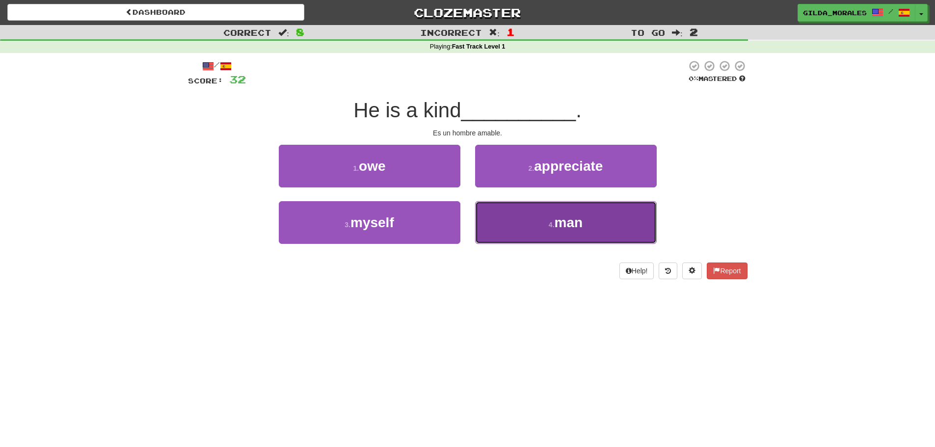
click at [509, 226] on button "4 . man" at bounding box center [566, 222] width 182 height 43
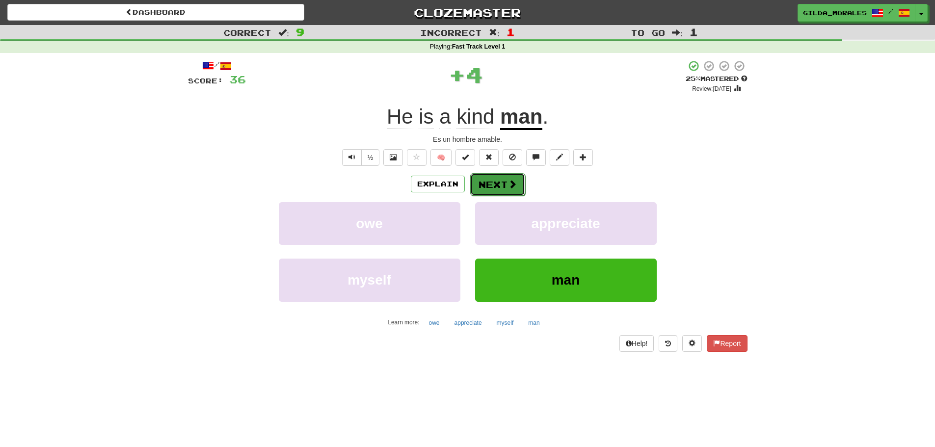
click at [504, 188] on button "Next" at bounding box center [497, 184] width 55 height 23
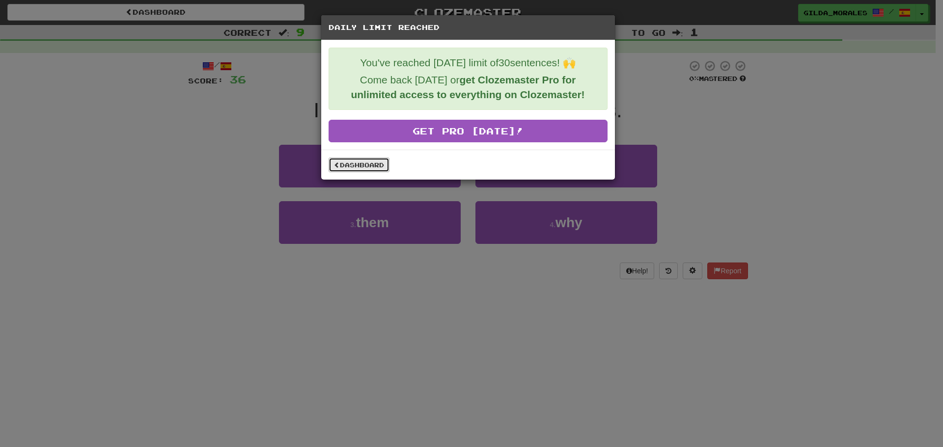
click at [384, 166] on link "Dashboard" at bounding box center [358, 165] width 61 height 15
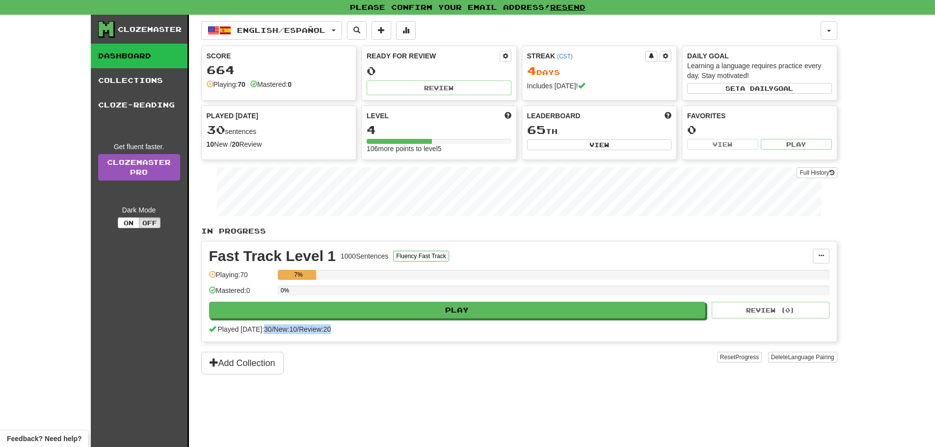
drag, startPoint x: 263, startPoint y: 332, endPoint x: 361, endPoint y: 330, distance: 97.7
click at [361, 330] on div "Played today: 30 / New: 10 / Review: 20" at bounding box center [519, 330] width 621 height 10
click at [400, 351] on div "In Progress Fast Track Level 1 1000 Sentences Fluency Fast Track Manage Sentenc…" at bounding box center [519, 300] width 636 height 148
click at [292, 135] on div "30 sentences" at bounding box center [279, 130] width 145 height 13
click at [825, 34] on button "button" at bounding box center [829, 30] width 17 height 19
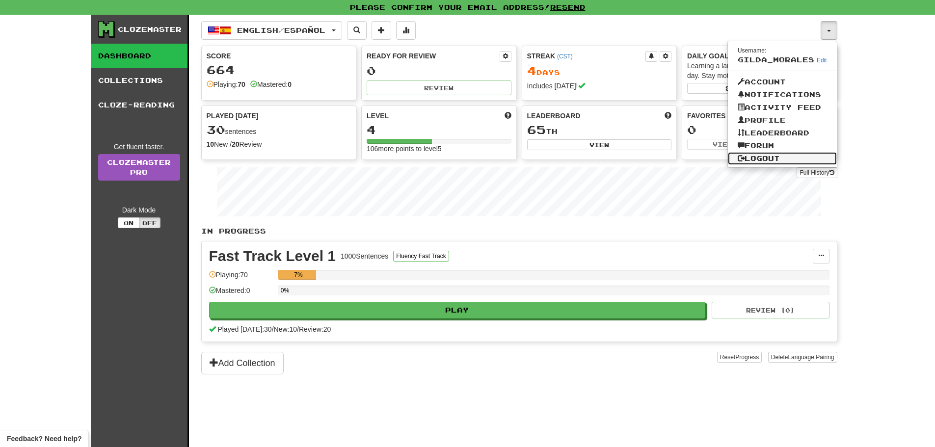
click at [779, 153] on link "Logout" at bounding box center [782, 158] width 109 height 13
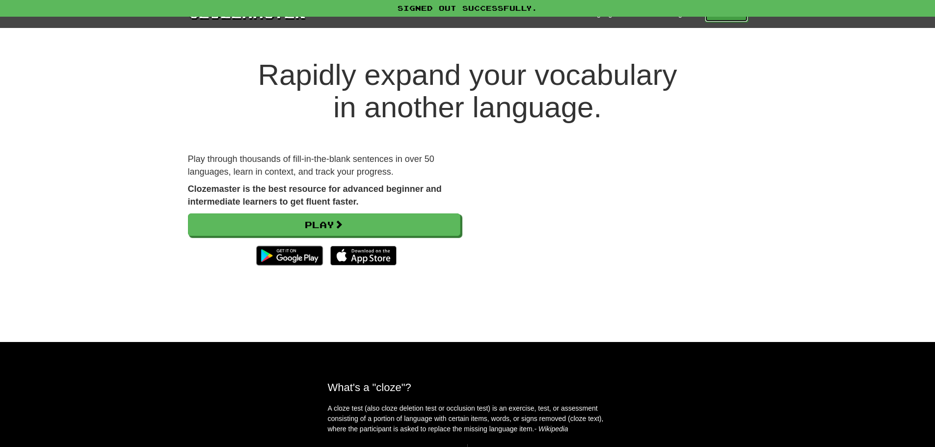
click at [709, 22] on link "Play" at bounding box center [726, 13] width 43 height 17
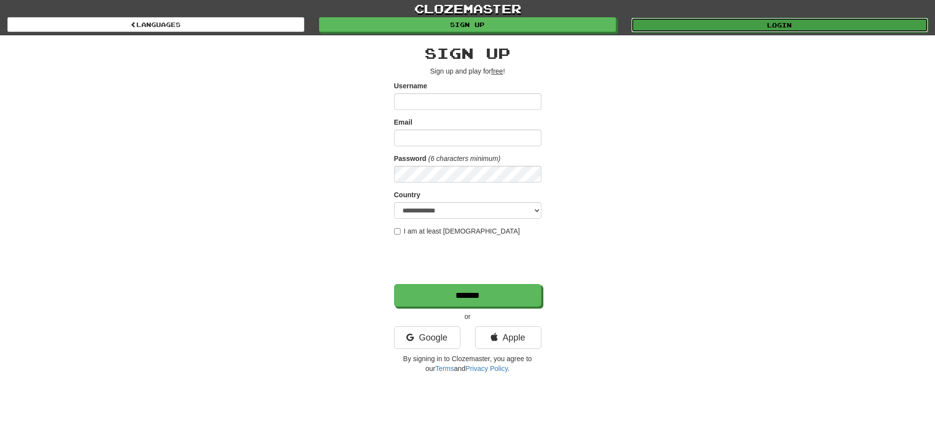
click at [707, 20] on link "Login" at bounding box center [779, 25] width 297 height 15
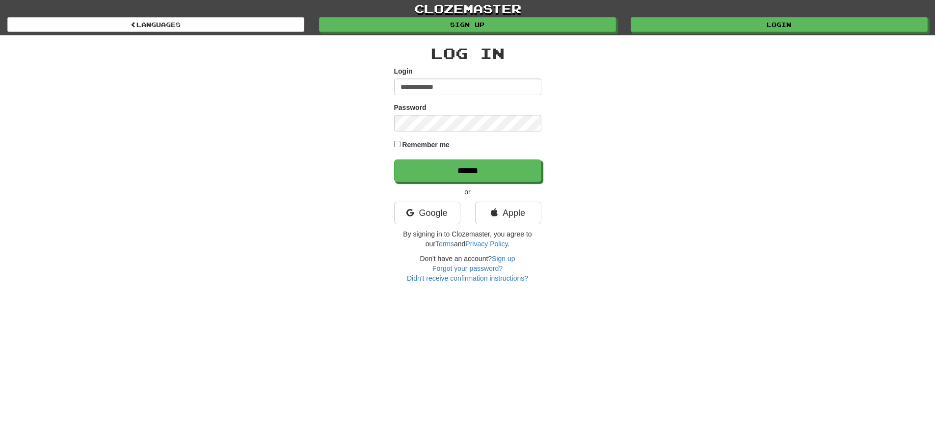
click at [490, 86] on input "**********" at bounding box center [467, 87] width 147 height 17
type input "**********"
click at [510, 170] on input "******" at bounding box center [468, 171] width 147 height 23
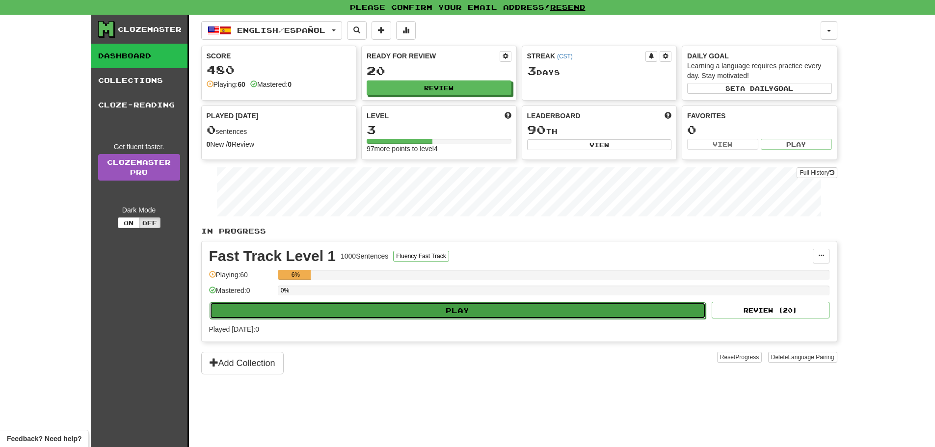
click at [460, 312] on button "Play" at bounding box center [458, 310] width 497 height 17
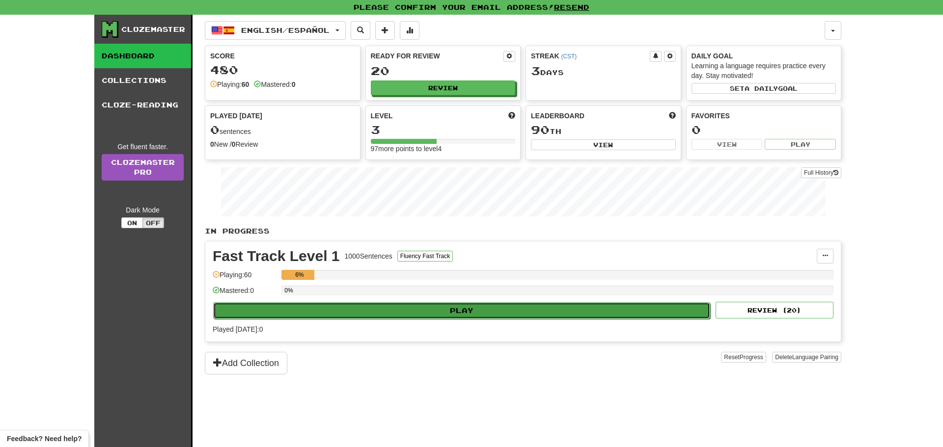
select select "**"
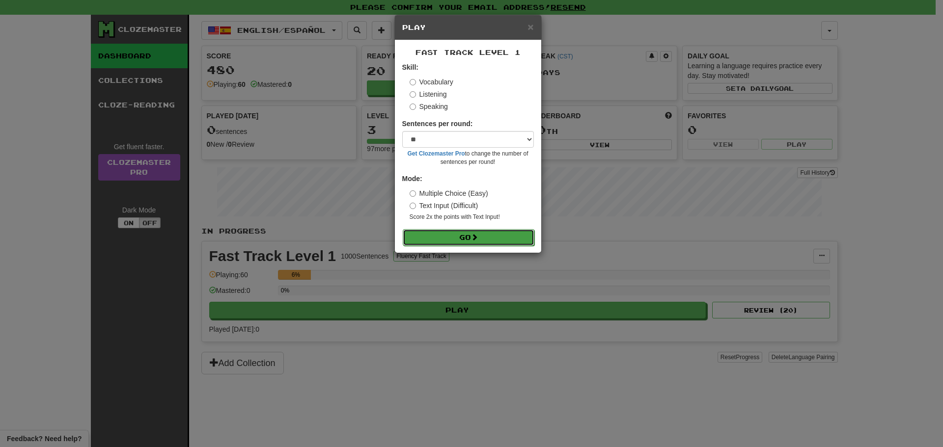
click at [460, 236] on button "Go" at bounding box center [469, 237] width 132 height 17
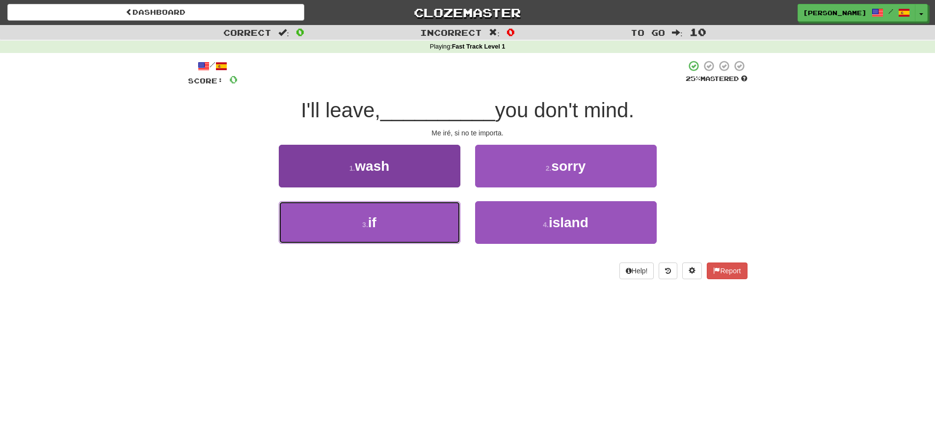
drag, startPoint x: 447, startPoint y: 222, endPoint x: 451, endPoint y: 218, distance: 5.6
click at [446, 222] on button "3 . if" at bounding box center [370, 222] width 182 height 43
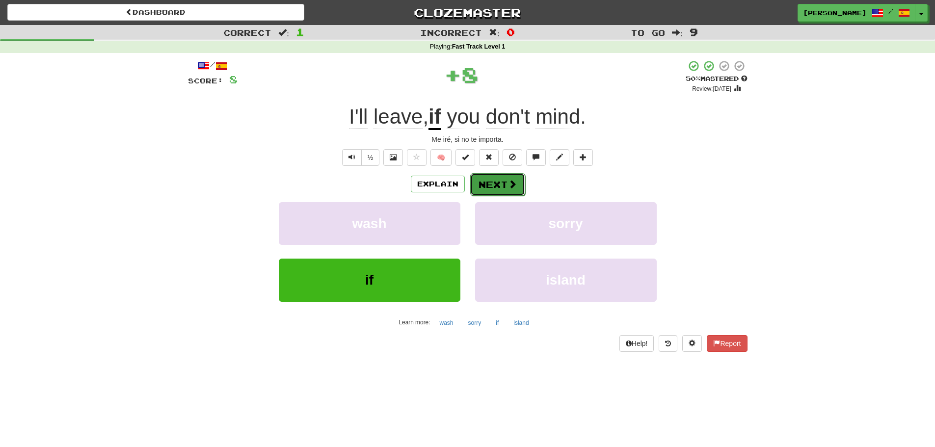
click at [517, 187] on button "Next" at bounding box center [497, 184] width 55 height 23
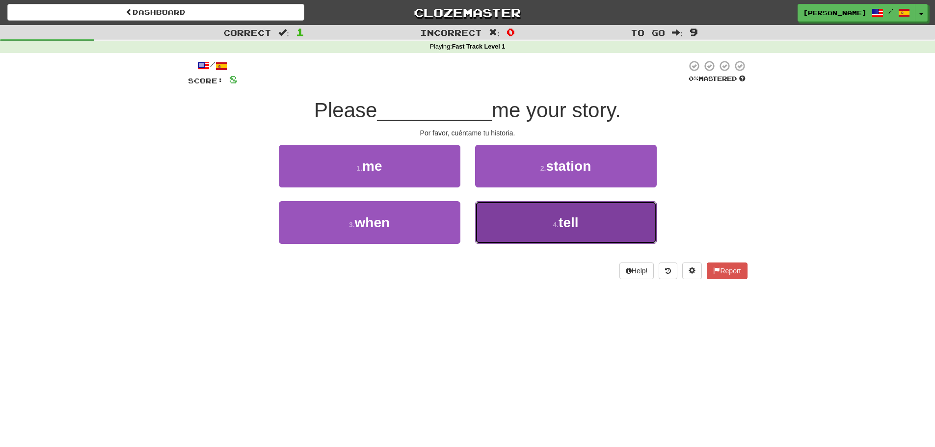
click at [549, 226] on button "4 . tell" at bounding box center [566, 222] width 182 height 43
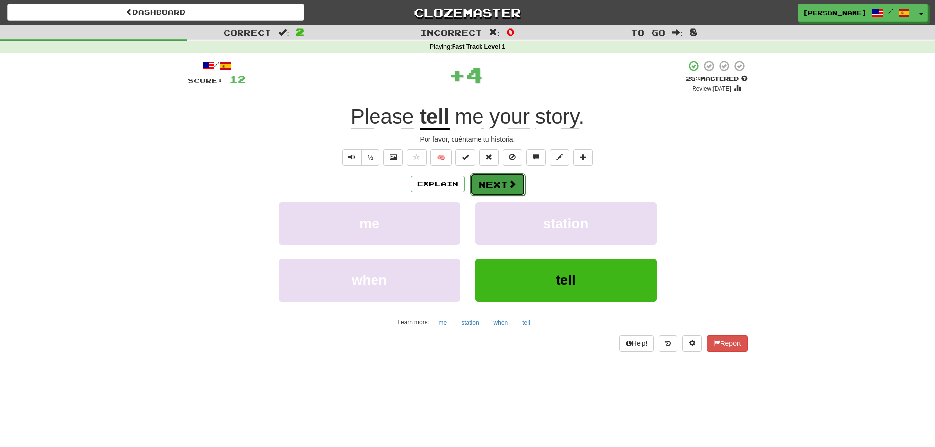
click at [504, 185] on button "Next" at bounding box center [497, 184] width 55 height 23
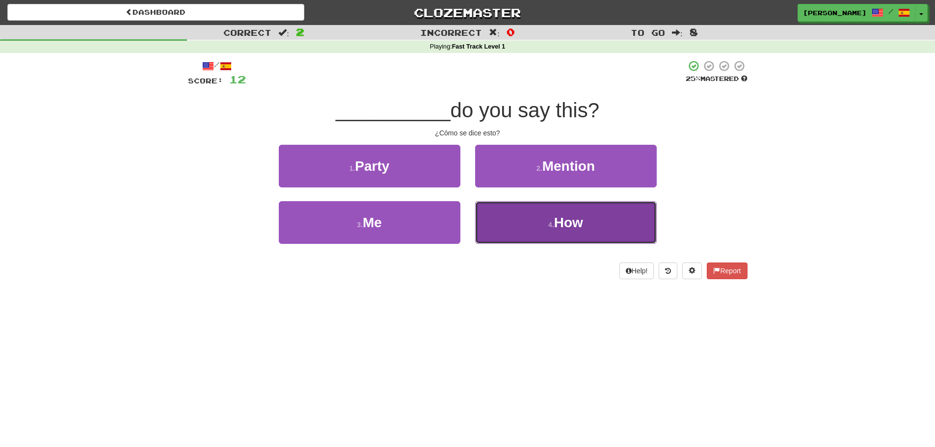
click at [531, 227] on button "4 . How" at bounding box center [566, 222] width 182 height 43
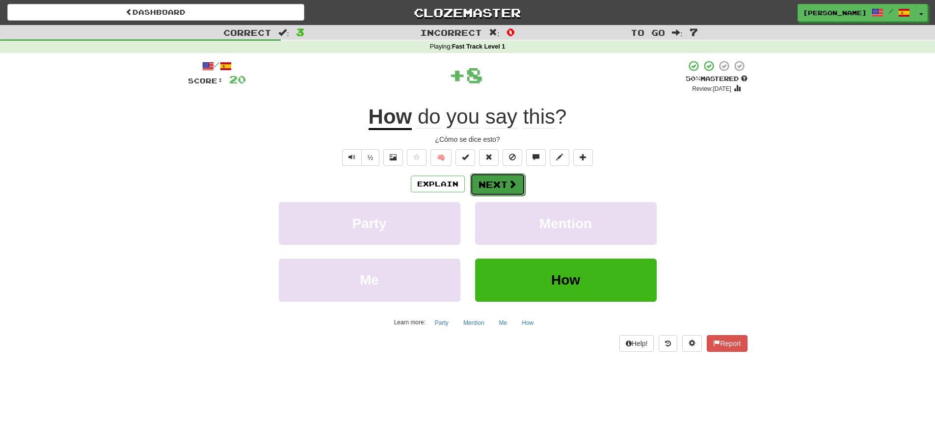
click at [495, 179] on button "Next" at bounding box center [497, 184] width 55 height 23
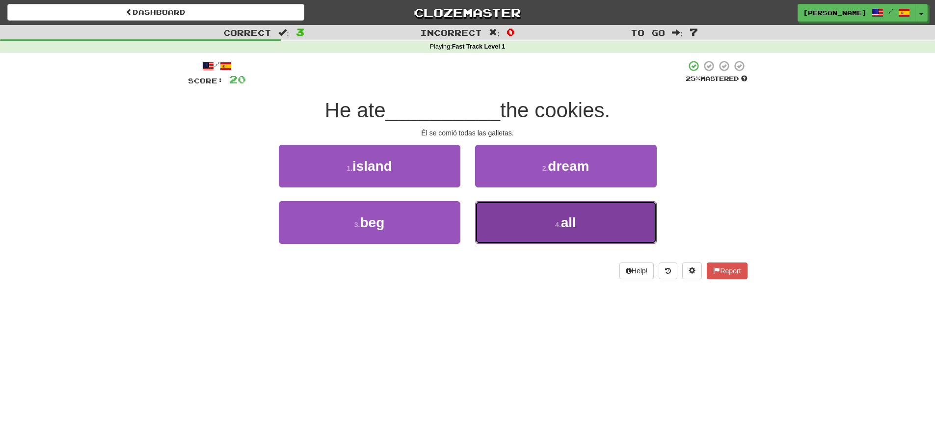
click at [597, 230] on button "4 . all" at bounding box center [566, 222] width 182 height 43
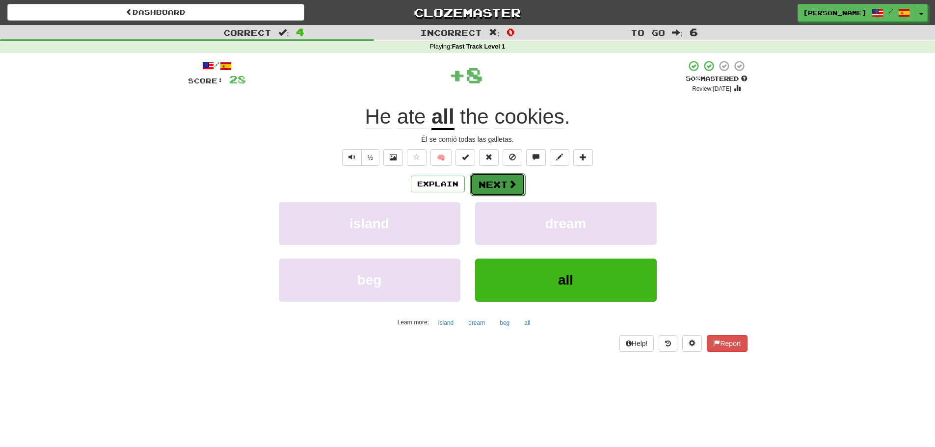
click at [516, 189] on span at bounding box center [512, 184] width 9 height 9
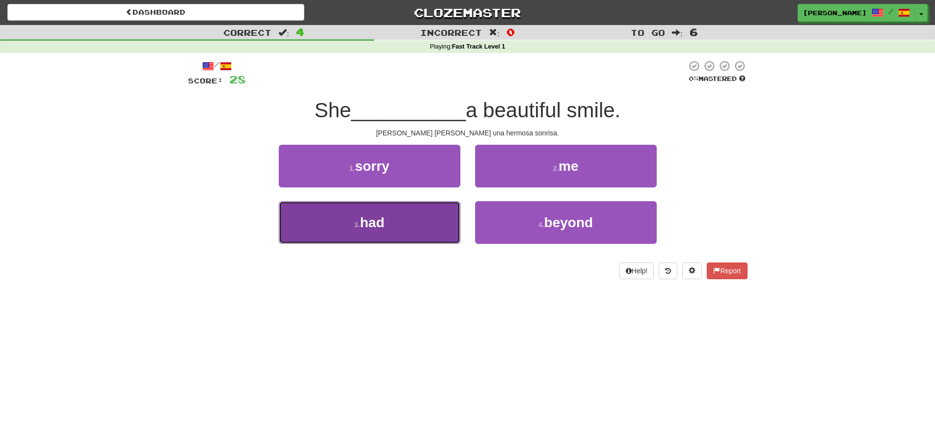
click at [373, 233] on button "3 . had" at bounding box center [370, 222] width 182 height 43
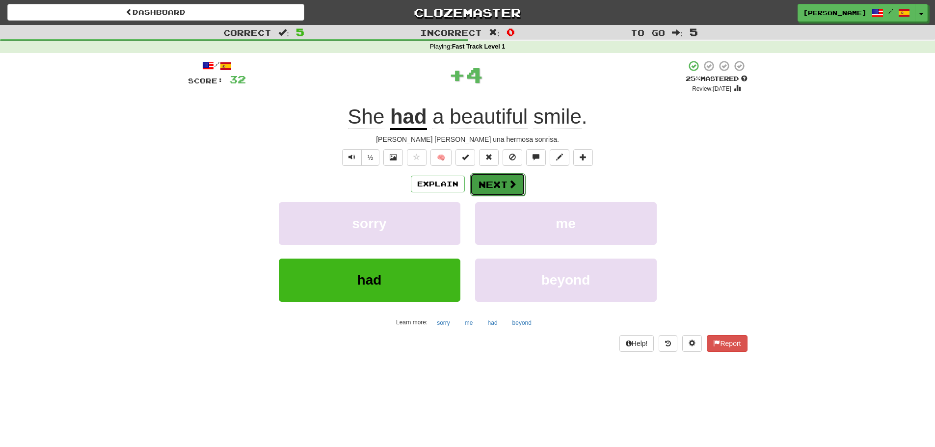
click at [475, 182] on button "Next" at bounding box center [497, 184] width 55 height 23
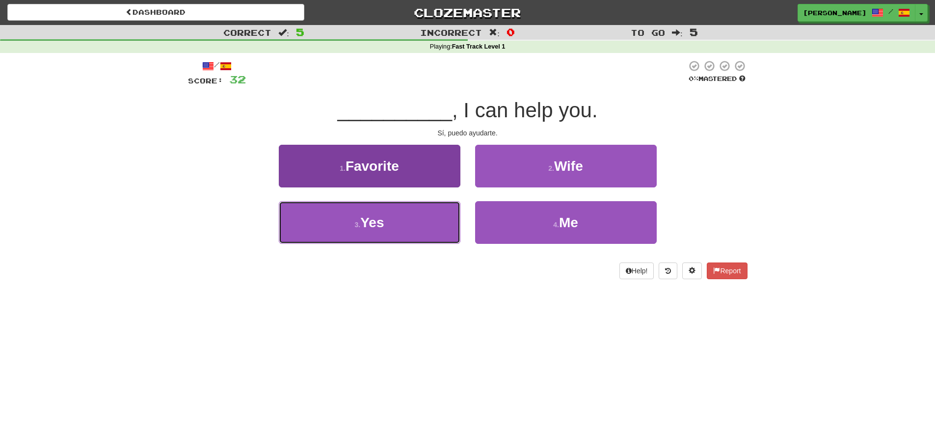
click at [344, 230] on button "3 . Yes" at bounding box center [370, 222] width 182 height 43
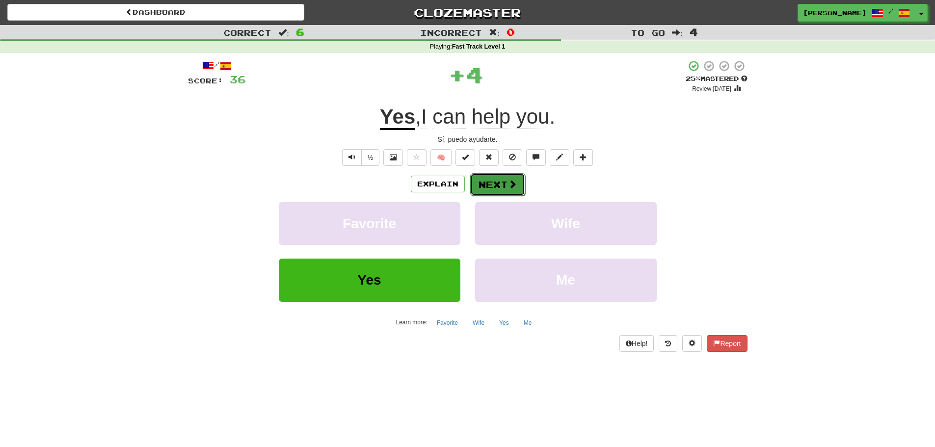
click at [497, 178] on button "Next" at bounding box center [497, 184] width 55 height 23
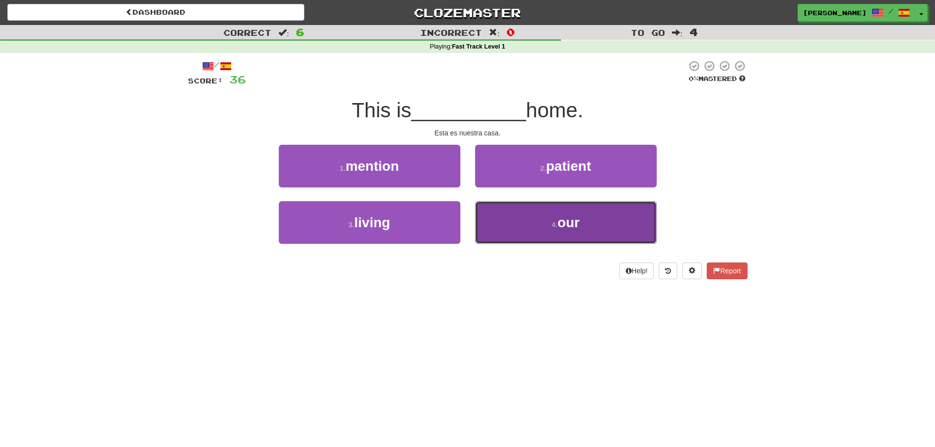
click at [519, 216] on button "4 . our" at bounding box center [566, 222] width 182 height 43
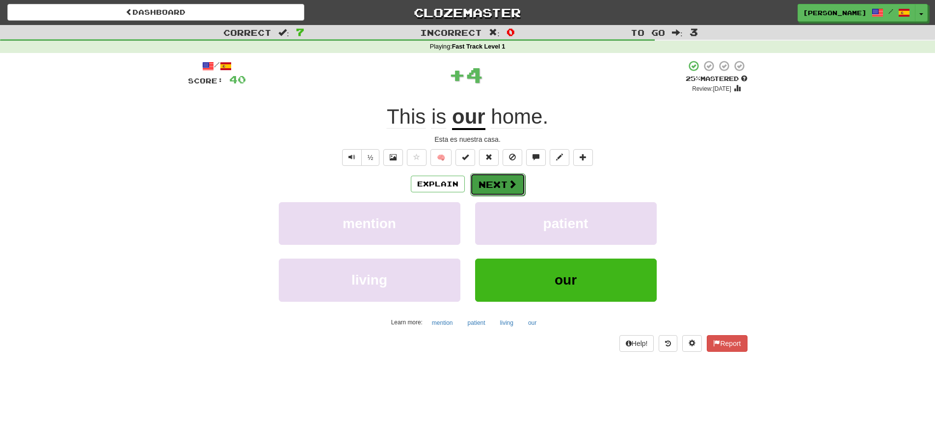
click at [501, 184] on button "Next" at bounding box center [497, 184] width 55 height 23
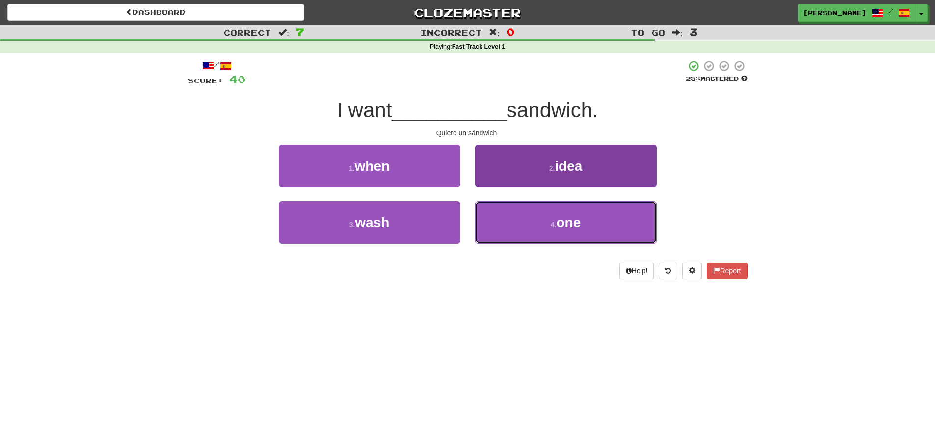
drag, startPoint x: 495, startPoint y: 213, endPoint x: 490, endPoint y: 209, distance: 7.0
click at [494, 213] on button "4 . one" at bounding box center [566, 222] width 182 height 43
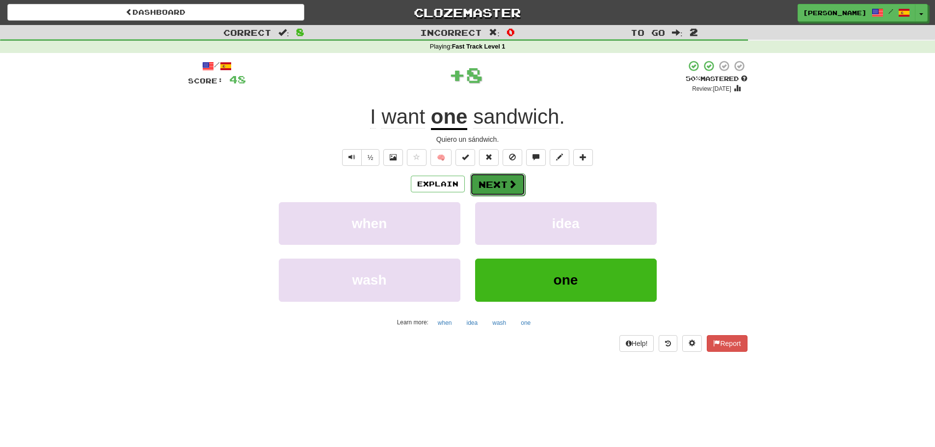
click at [488, 191] on button "Next" at bounding box center [497, 184] width 55 height 23
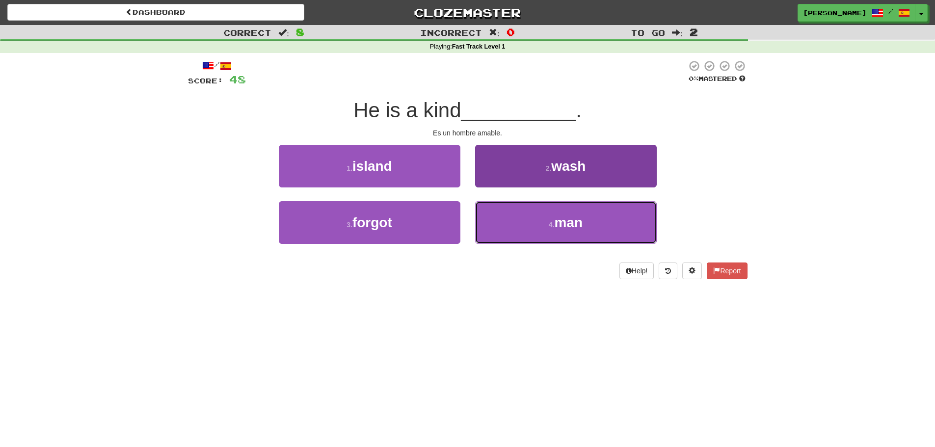
click at [486, 212] on button "4 . man" at bounding box center [566, 222] width 182 height 43
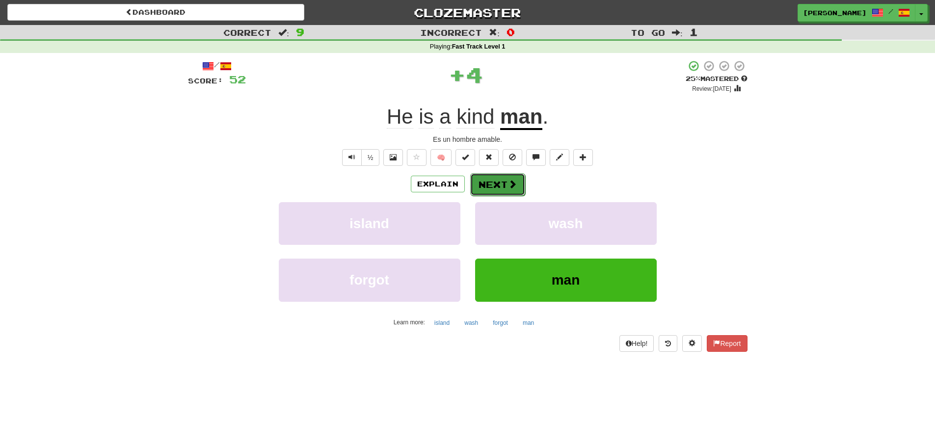
click at [478, 187] on button "Next" at bounding box center [497, 184] width 55 height 23
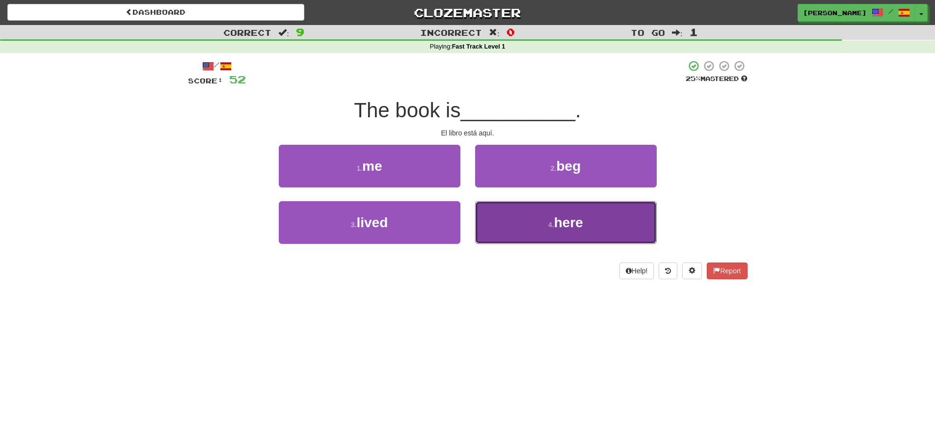
click at [524, 220] on button "4 . here" at bounding box center [566, 222] width 182 height 43
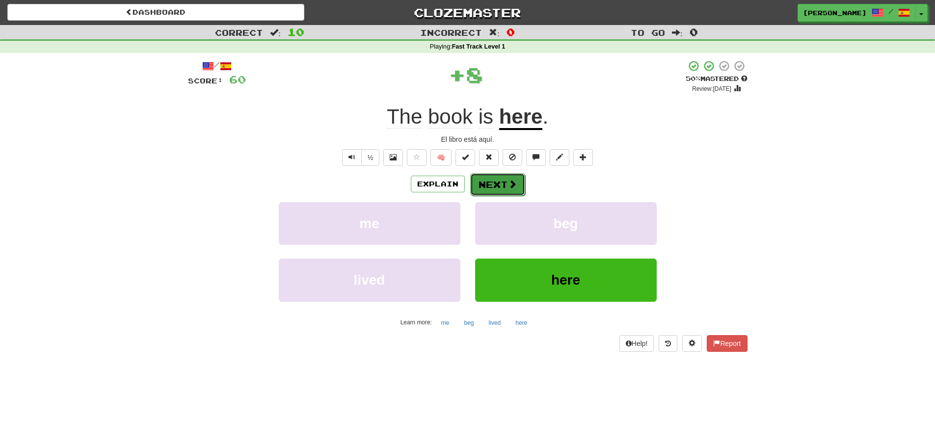
click at [509, 191] on button "Next" at bounding box center [497, 184] width 55 height 23
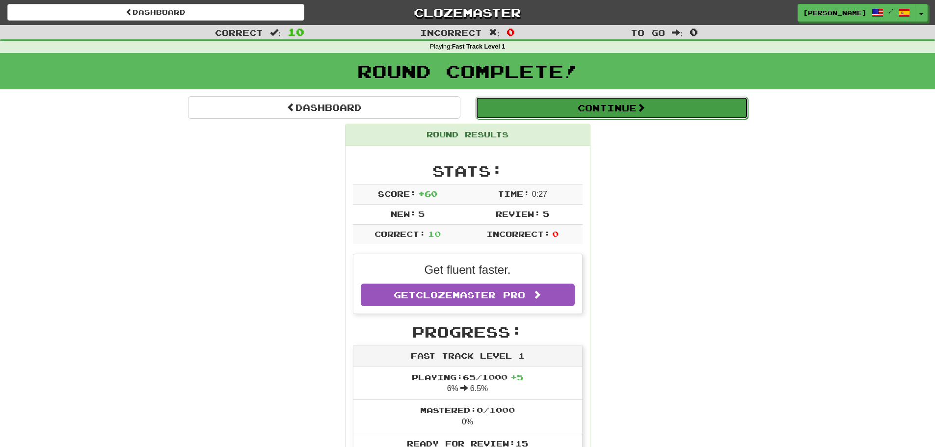
click at [570, 110] on button "Continue" at bounding box center [612, 108] width 273 height 23
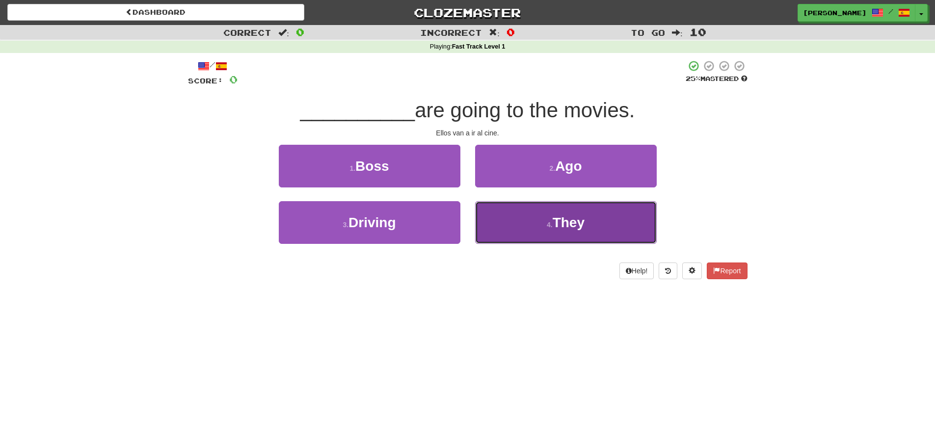
click at [536, 229] on button "4 . They" at bounding box center [566, 222] width 182 height 43
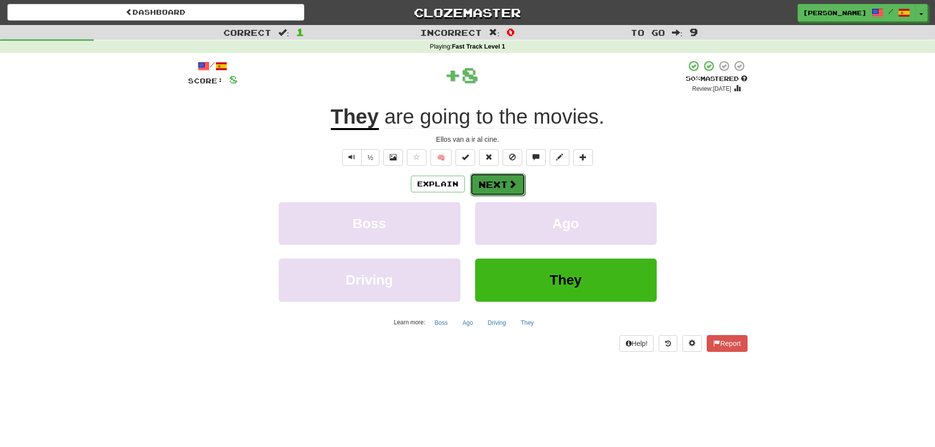
click at [504, 181] on button "Next" at bounding box center [497, 184] width 55 height 23
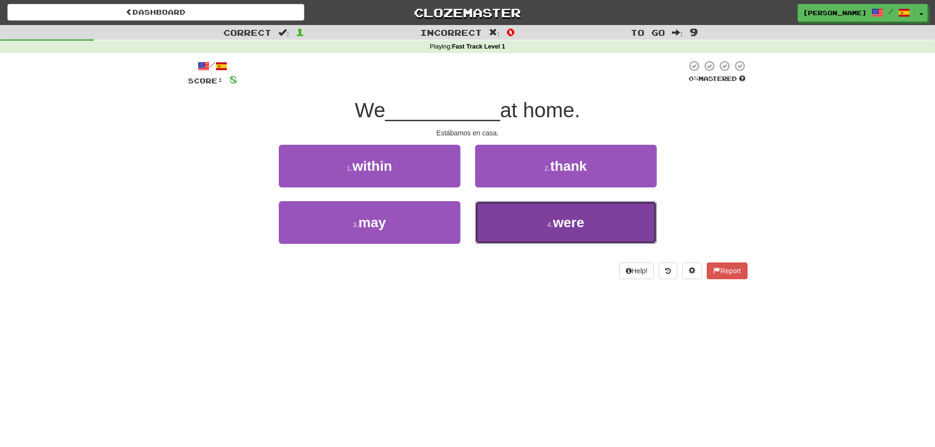
click at [514, 227] on button "4 . were" at bounding box center [566, 222] width 182 height 43
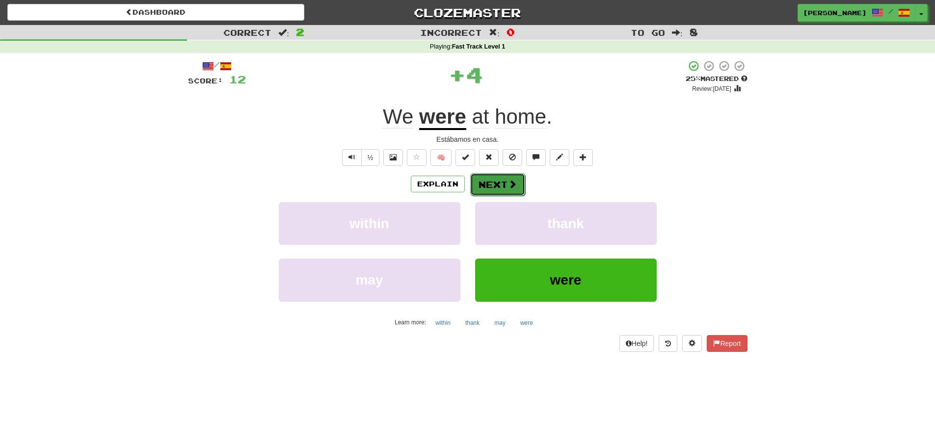
click at [493, 181] on button "Next" at bounding box center [497, 184] width 55 height 23
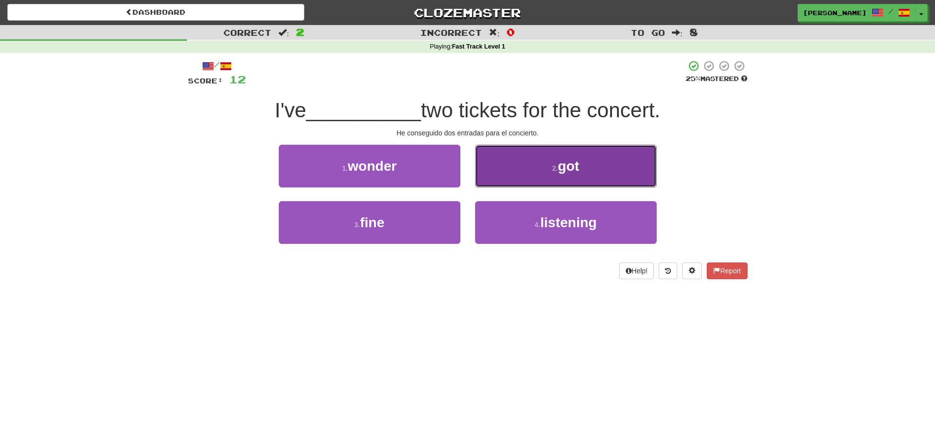
click at [555, 179] on button "2 . got" at bounding box center [566, 166] width 182 height 43
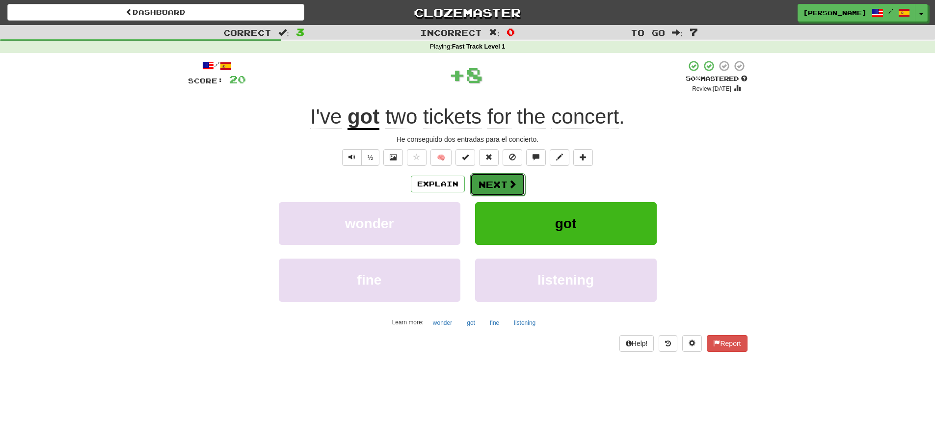
click at [508, 174] on button "Next" at bounding box center [497, 184] width 55 height 23
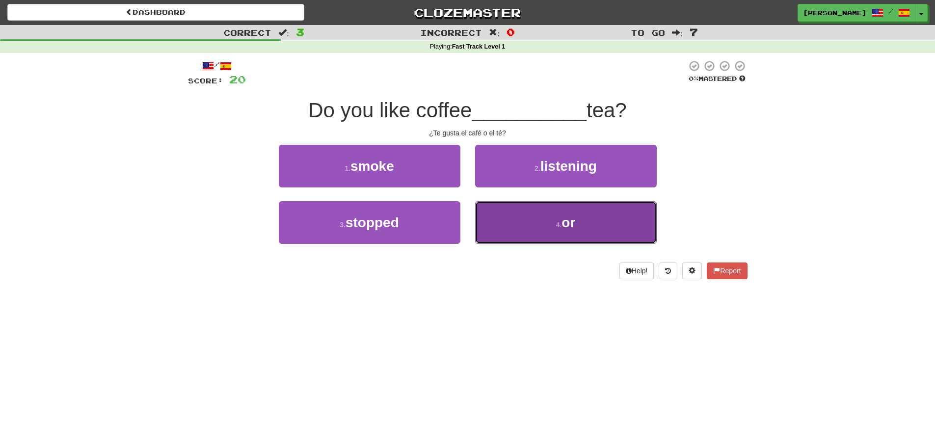
click at [532, 224] on button "4 . or" at bounding box center [566, 222] width 182 height 43
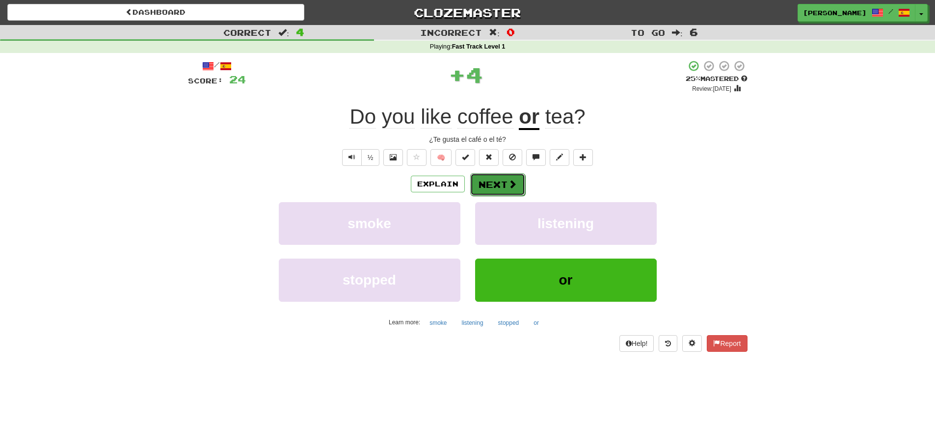
click at [509, 177] on button "Next" at bounding box center [497, 184] width 55 height 23
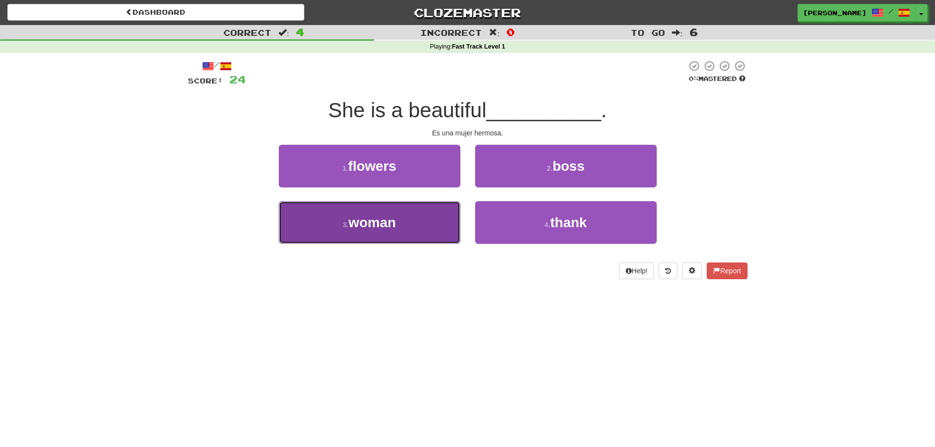
drag, startPoint x: 396, startPoint y: 233, endPoint x: 402, endPoint y: 222, distance: 12.1
click at [396, 233] on button "3 . woman" at bounding box center [370, 222] width 182 height 43
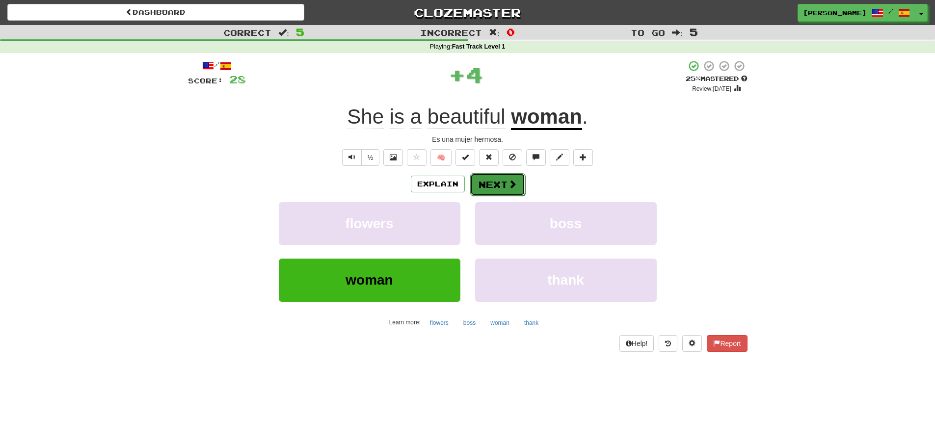
click at [497, 178] on button "Next" at bounding box center [497, 184] width 55 height 23
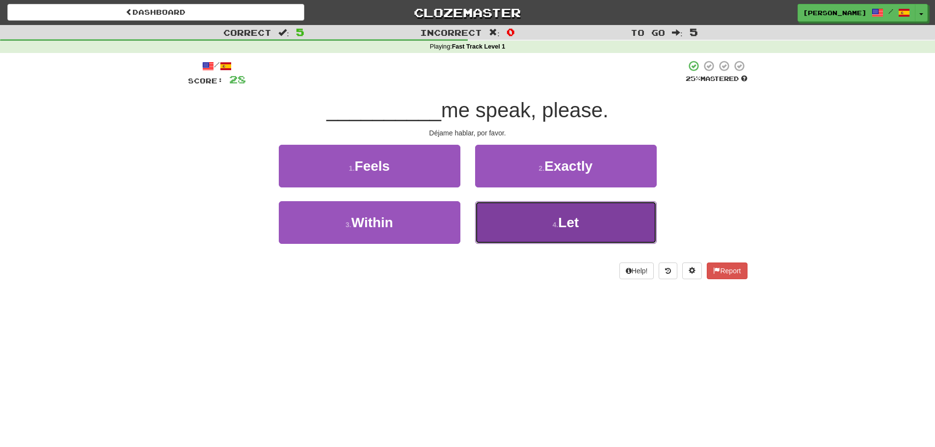
click at [498, 221] on button "4 . Let" at bounding box center [566, 222] width 182 height 43
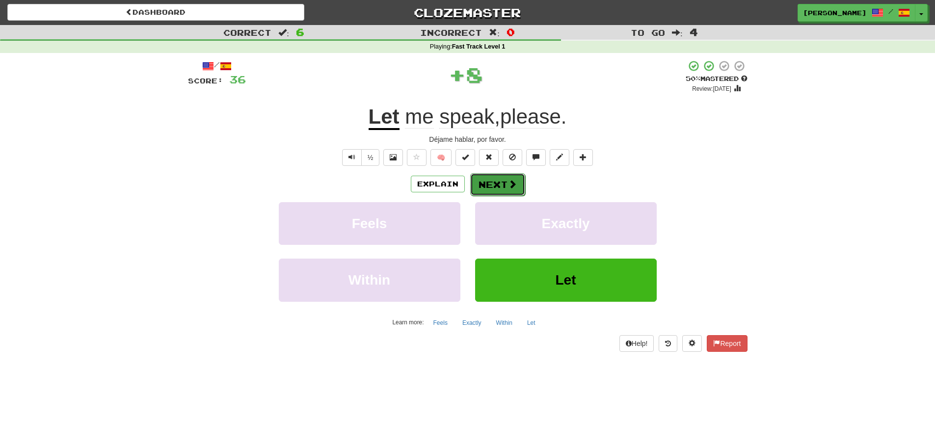
click at [489, 187] on button "Next" at bounding box center [497, 184] width 55 height 23
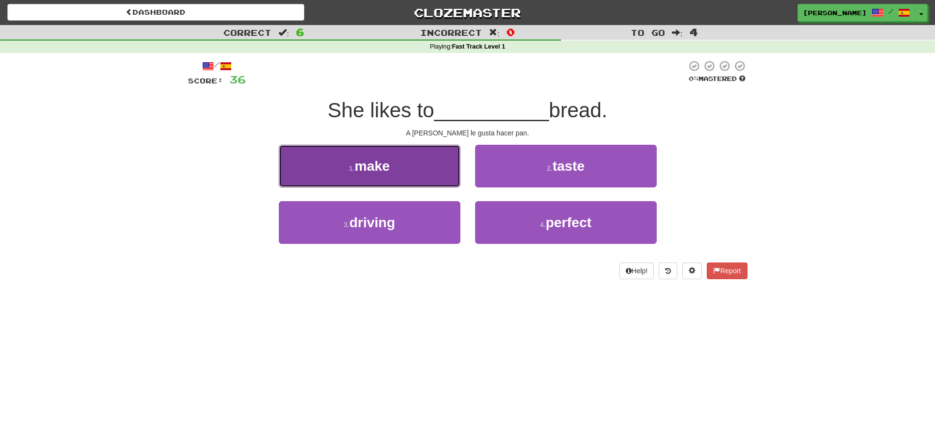
click at [437, 177] on button "1 . make" at bounding box center [370, 166] width 182 height 43
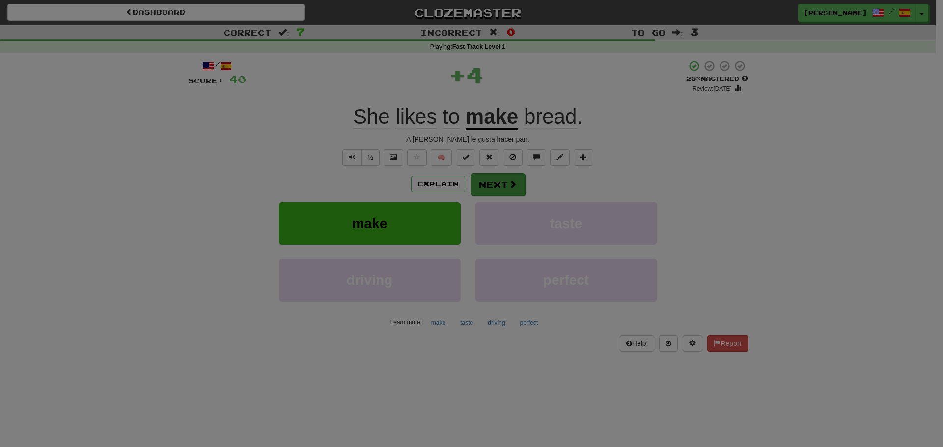
click at [491, 184] on body "Dashboard Clozemaster vanessa_gomf / Toggle Dropdown Dashboard Leaderboard Acti…" at bounding box center [471, 398] width 943 height 796
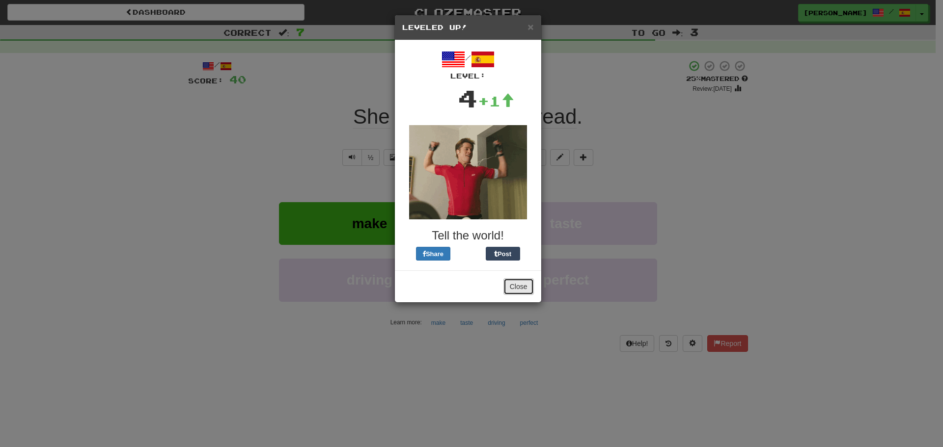
click at [519, 285] on button "Close" at bounding box center [518, 286] width 30 height 17
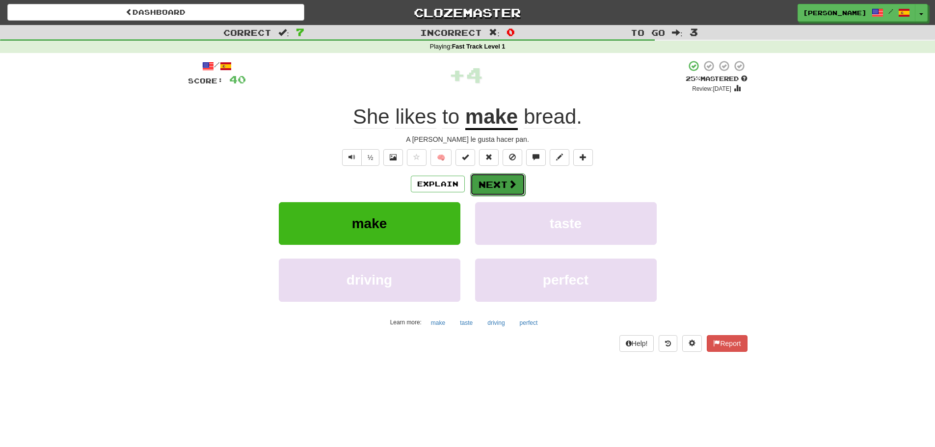
click at [492, 180] on button "Next" at bounding box center [497, 184] width 55 height 23
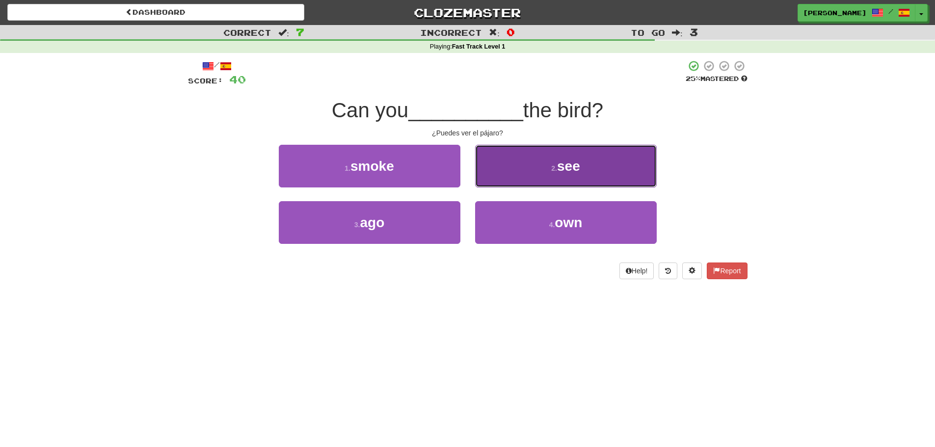
click at [506, 169] on button "2 . see" at bounding box center [566, 166] width 182 height 43
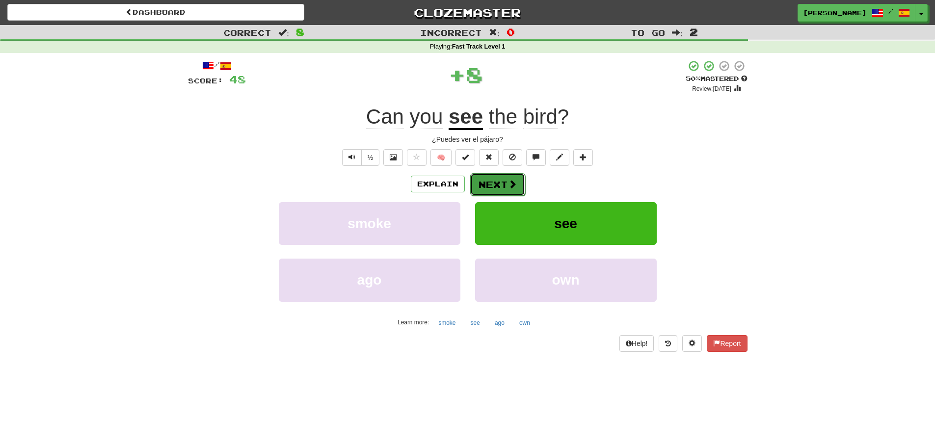
click at [508, 183] on span at bounding box center [512, 184] width 9 height 9
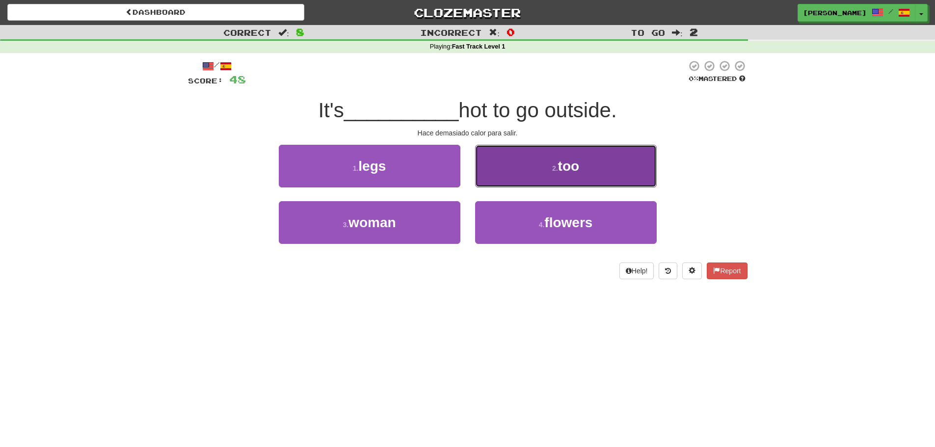
click at [498, 182] on button "2 . too" at bounding box center [566, 166] width 182 height 43
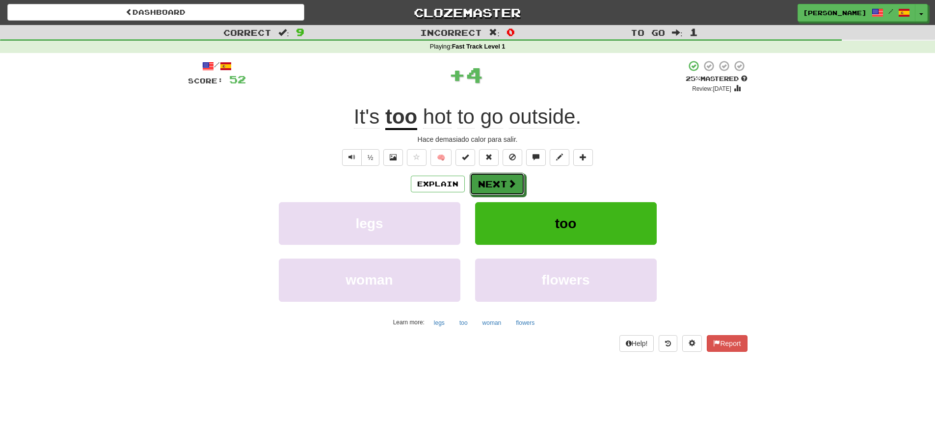
click at [497, 182] on button "Next" at bounding box center [497, 184] width 55 height 23
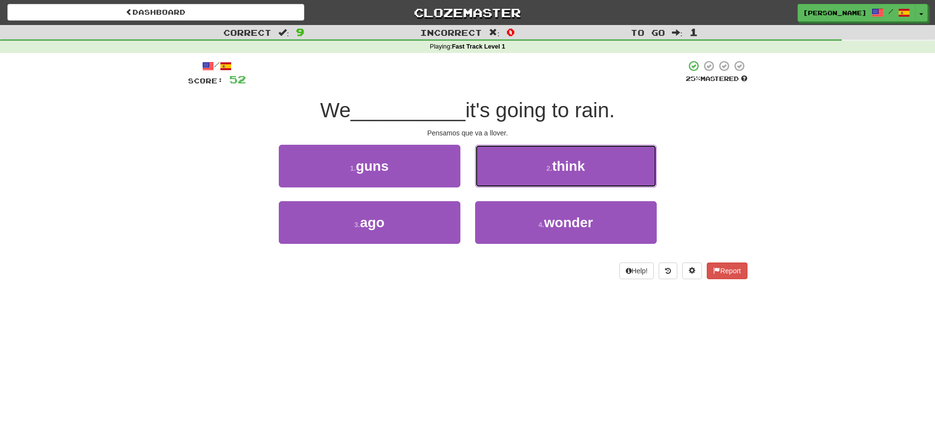
click at [497, 182] on button "2 . think" at bounding box center [566, 166] width 182 height 43
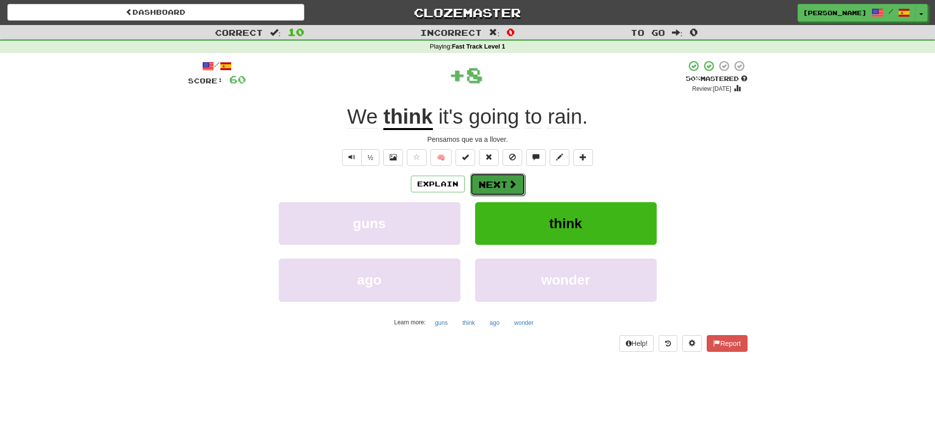
click at [497, 180] on button "Next" at bounding box center [497, 184] width 55 height 23
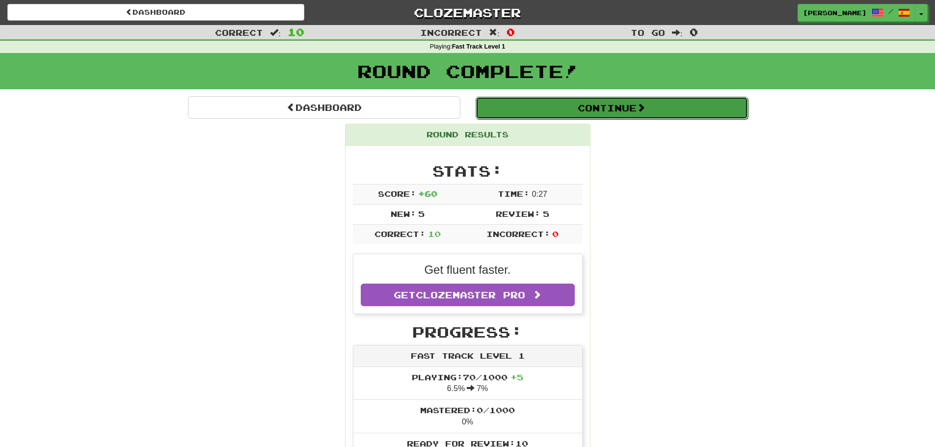
click at [599, 110] on button "Continue" at bounding box center [612, 108] width 273 height 23
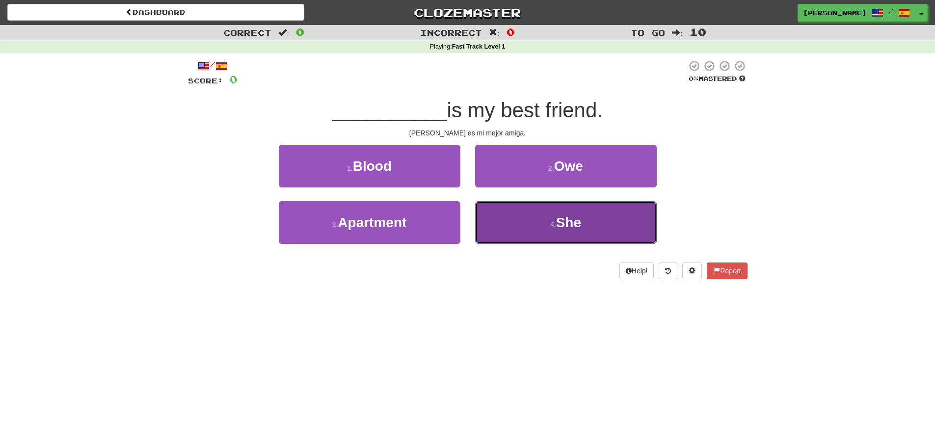
click at [544, 218] on button "4 . She" at bounding box center [566, 222] width 182 height 43
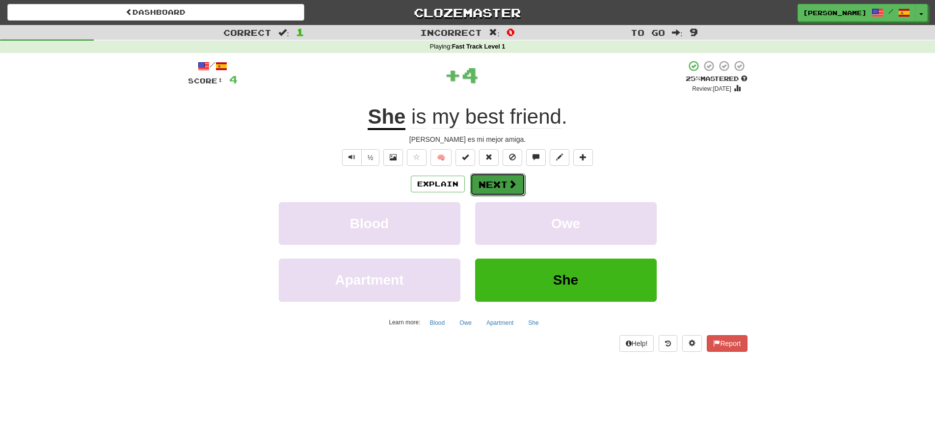
click at [495, 180] on button "Next" at bounding box center [497, 184] width 55 height 23
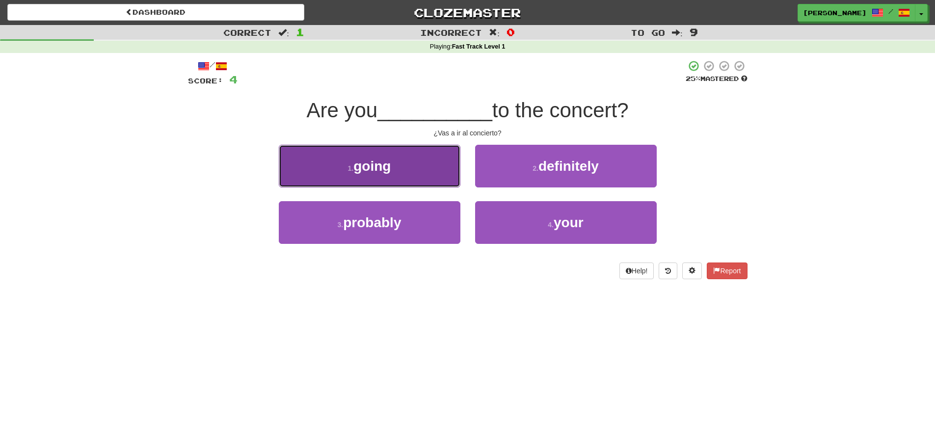
click at [446, 169] on button "1 . going" at bounding box center [370, 166] width 182 height 43
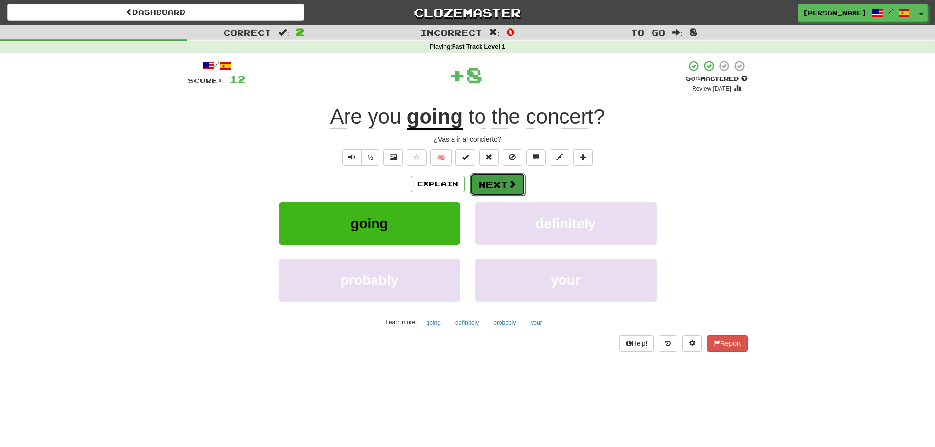
click at [506, 181] on button "Next" at bounding box center [497, 184] width 55 height 23
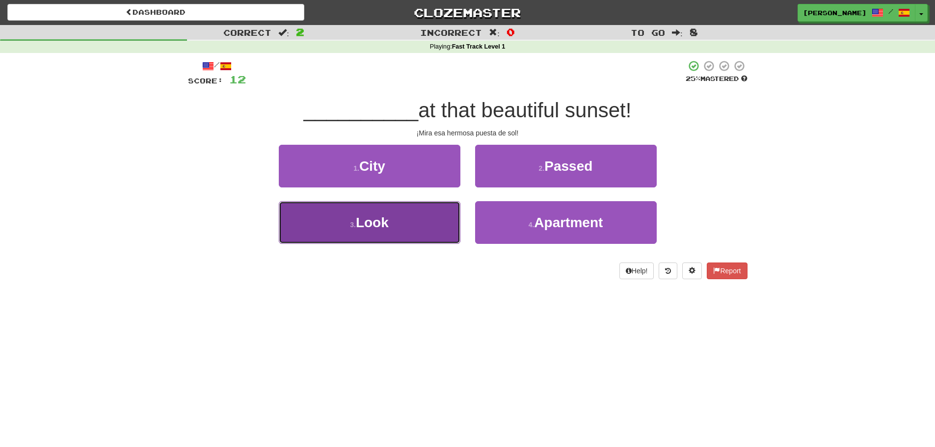
click at [433, 220] on button "3 . Look" at bounding box center [370, 222] width 182 height 43
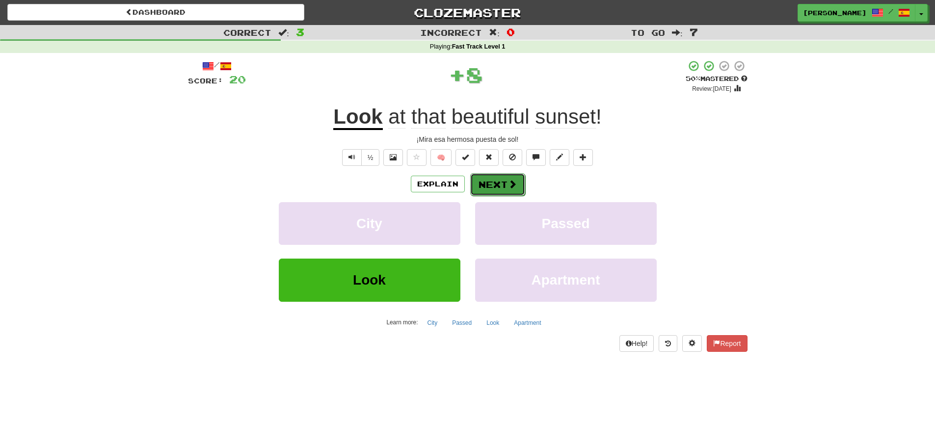
click at [504, 184] on button "Next" at bounding box center [497, 184] width 55 height 23
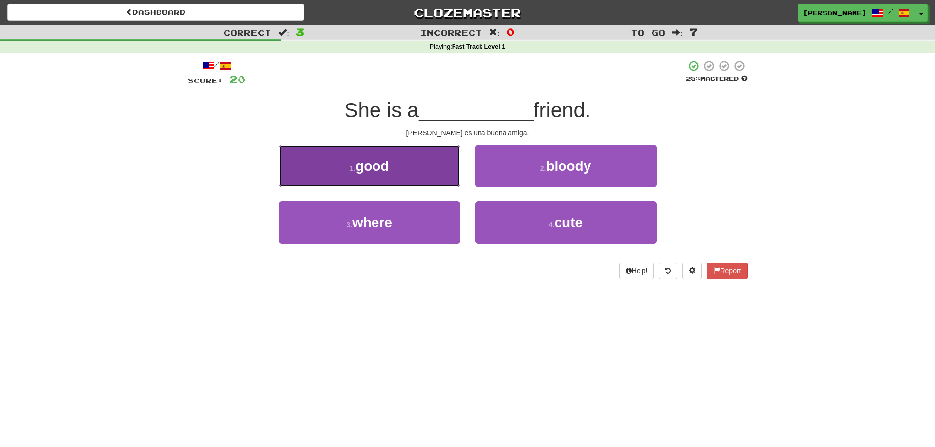
click at [445, 177] on button "1 . good" at bounding box center [370, 166] width 182 height 43
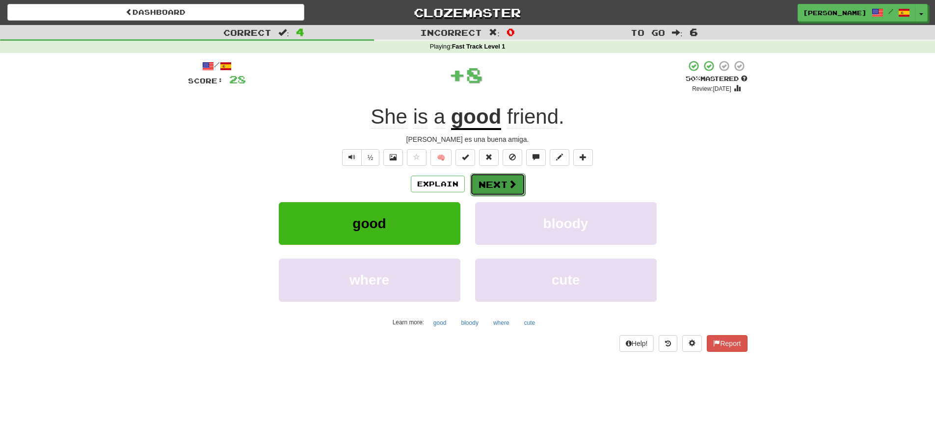
click at [488, 187] on button "Next" at bounding box center [497, 184] width 55 height 23
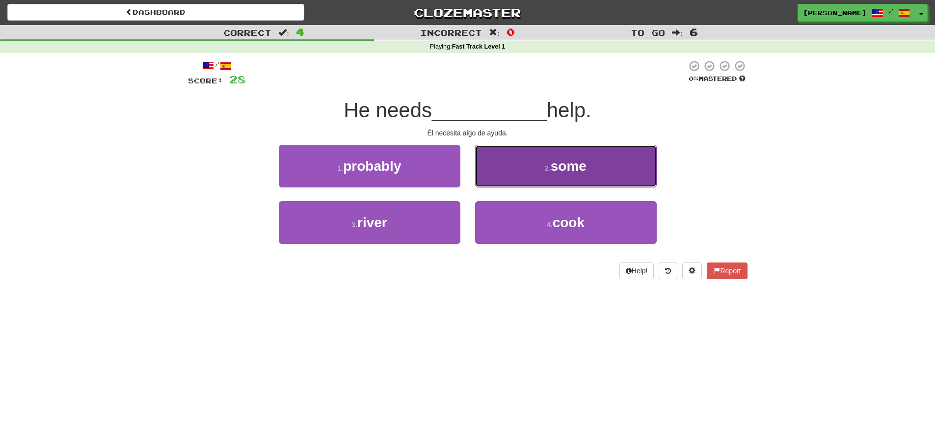
click at [503, 176] on button "2 . some" at bounding box center [566, 166] width 182 height 43
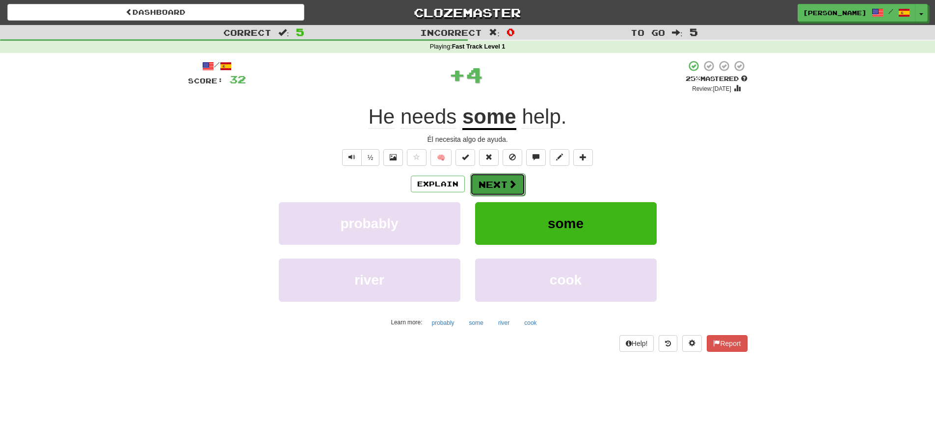
click at [503, 176] on button "Next" at bounding box center [497, 184] width 55 height 23
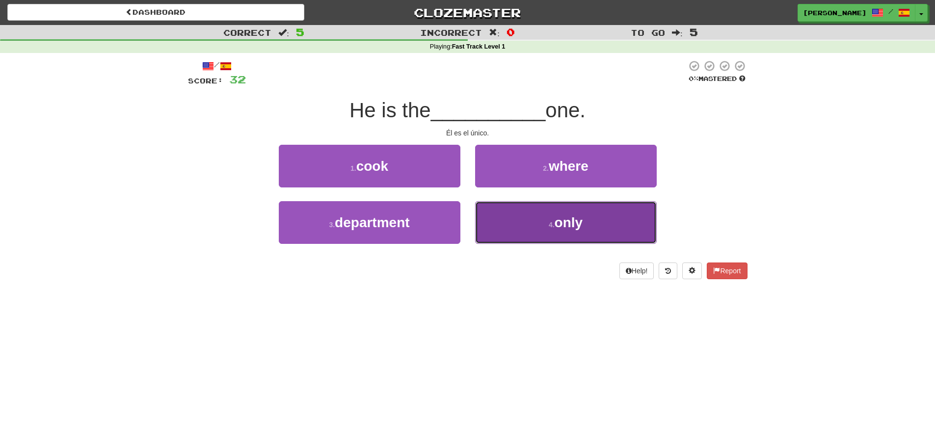
click at [510, 211] on button "4 . only" at bounding box center [566, 222] width 182 height 43
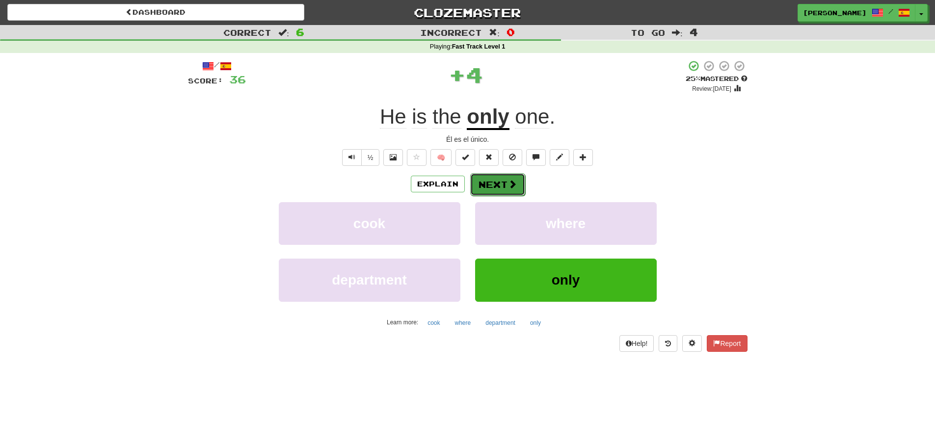
click at [497, 186] on button "Next" at bounding box center [497, 184] width 55 height 23
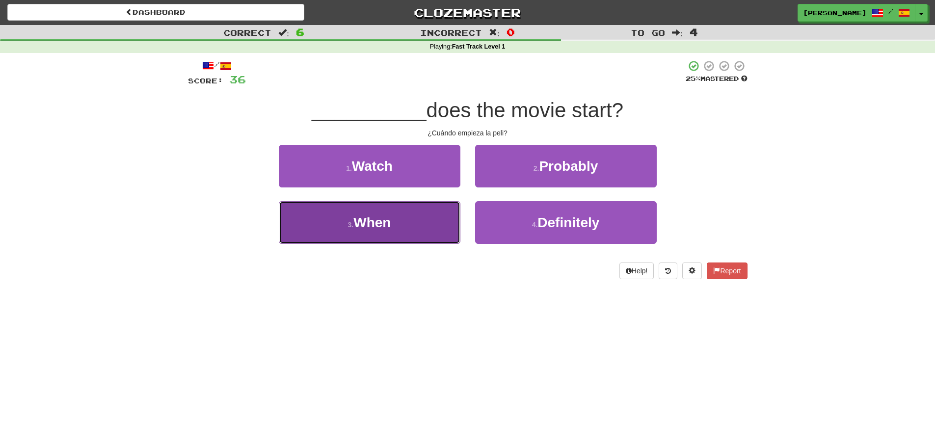
click at [374, 216] on span "When" at bounding box center [372, 222] width 37 height 15
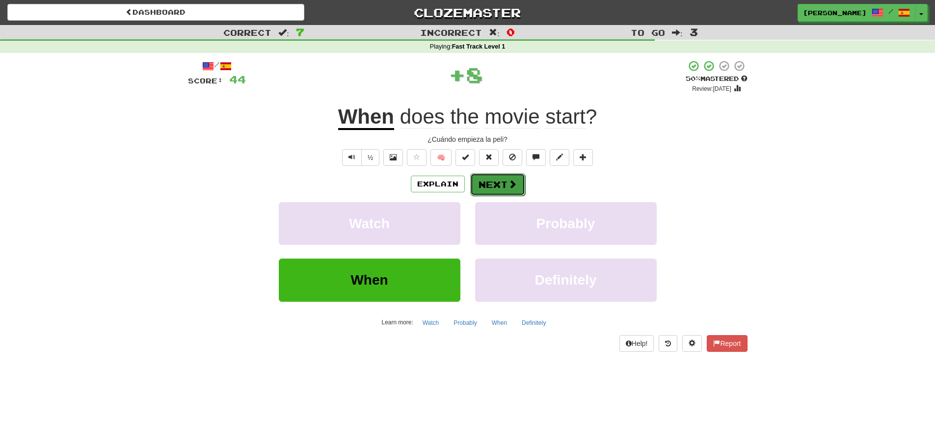
click at [477, 188] on button "Next" at bounding box center [497, 184] width 55 height 23
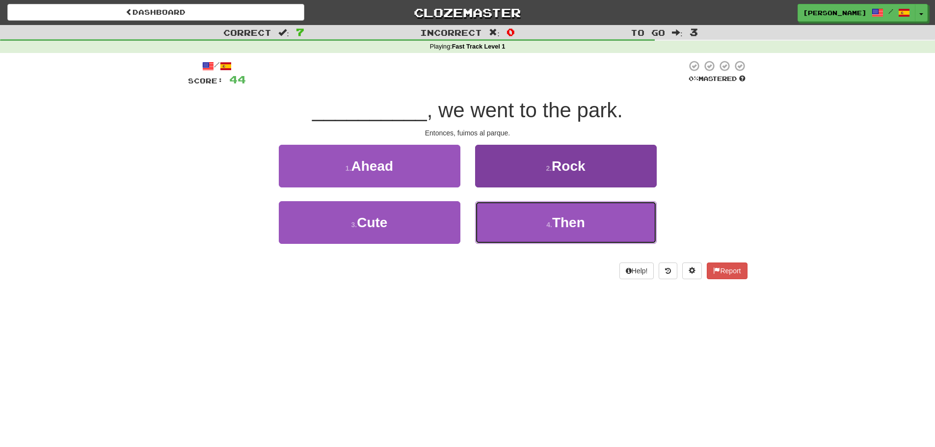
click at [508, 223] on button "4 . Then" at bounding box center [566, 222] width 182 height 43
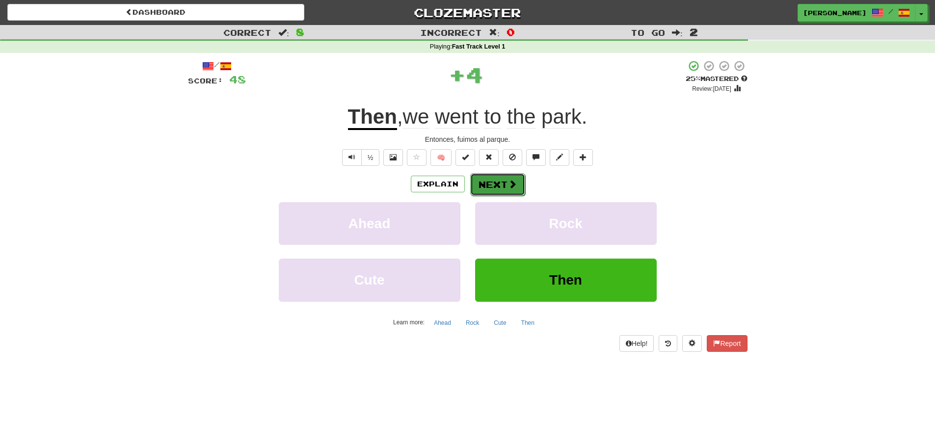
click at [499, 184] on button "Next" at bounding box center [497, 184] width 55 height 23
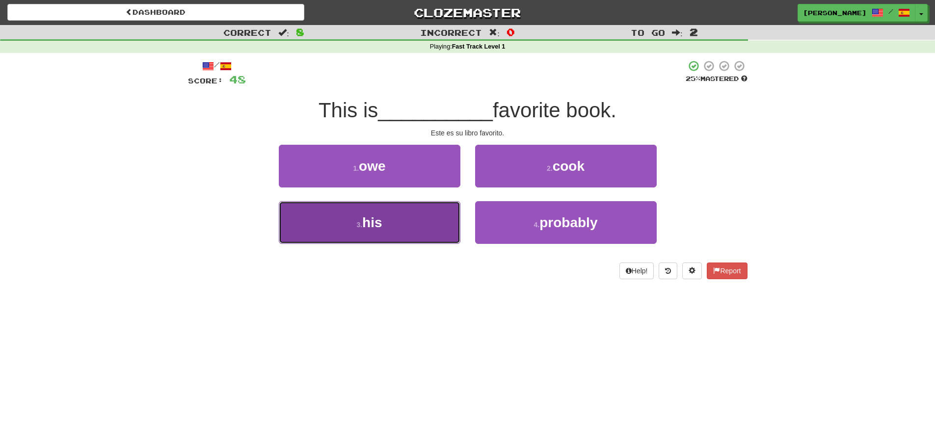
click at [428, 226] on button "3 . his" at bounding box center [370, 222] width 182 height 43
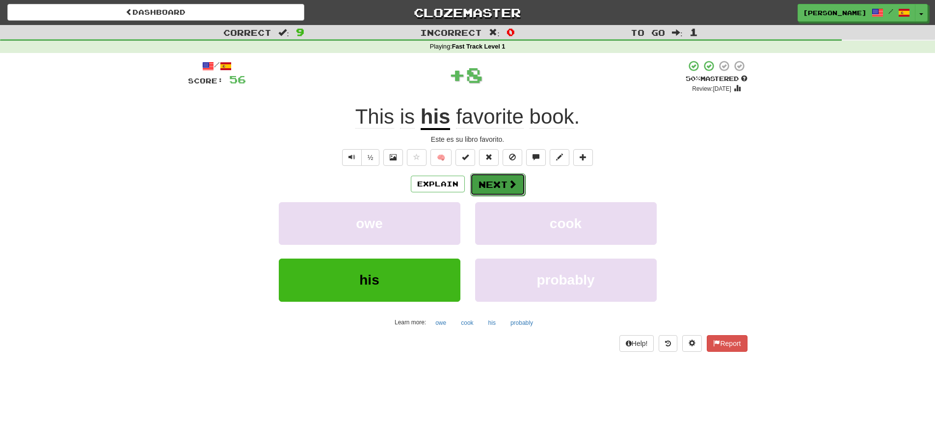
click at [511, 191] on button "Next" at bounding box center [497, 184] width 55 height 23
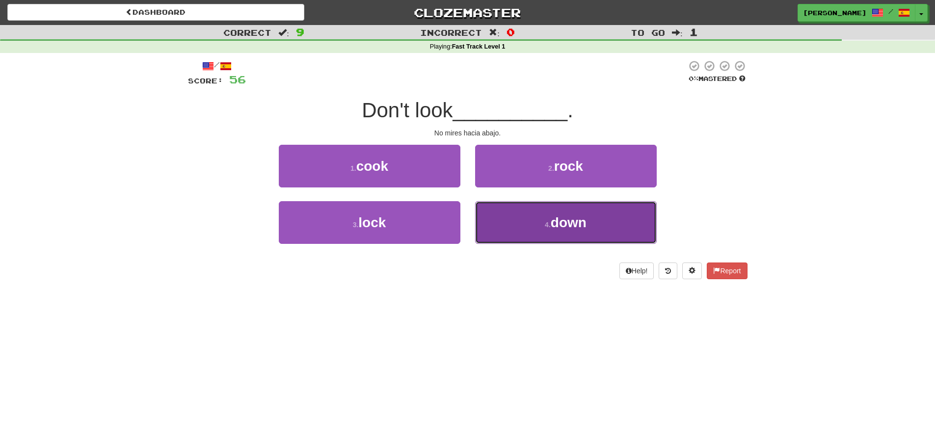
click at [511, 217] on button "4 . down" at bounding box center [566, 222] width 182 height 43
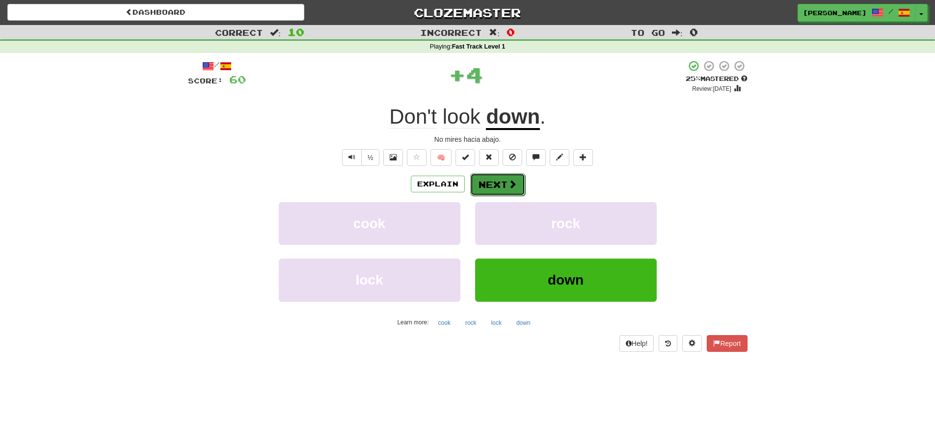
click at [503, 189] on button "Next" at bounding box center [497, 184] width 55 height 23
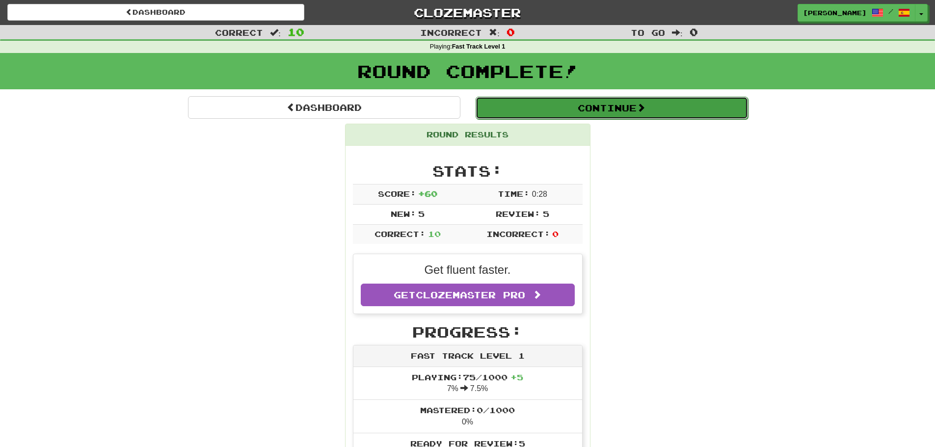
click at [611, 104] on button "Continue" at bounding box center [612, 108] width 273 height 23
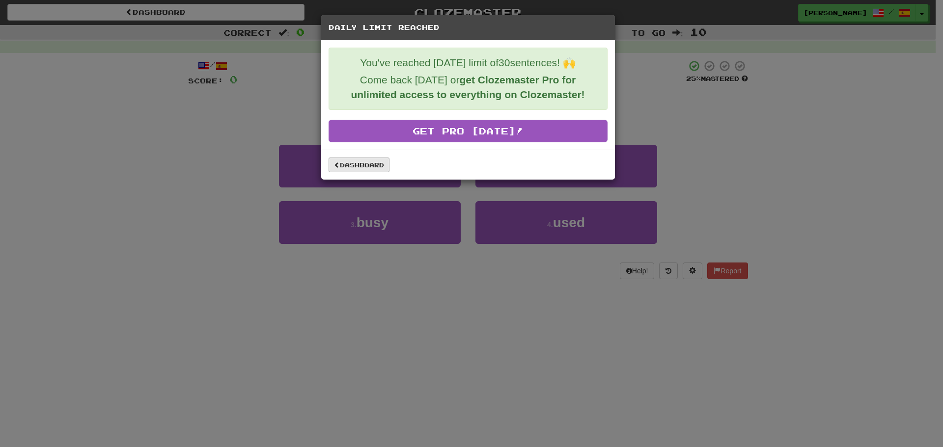
click at [363, 172] on div "Dashboard" at bounding box center [468, 165] width 294 height 30
click at [365, 167] on link "Dashboard" at bounding box center [358, 165] width 61 height 15
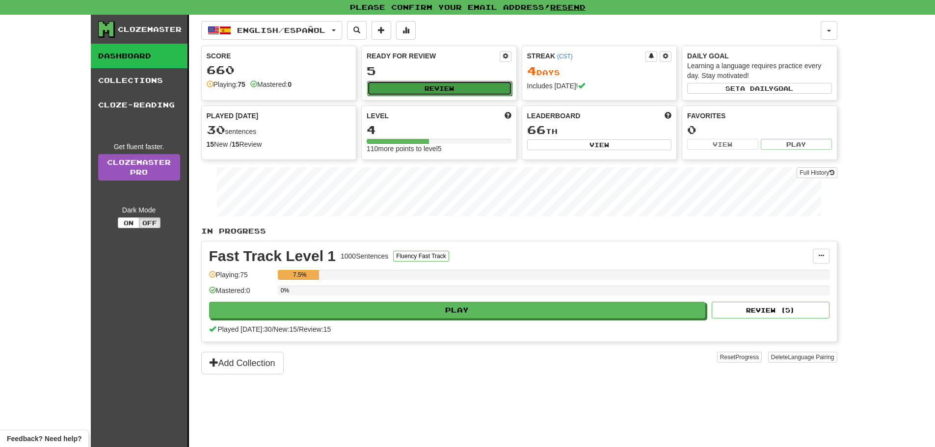
click at [492, 91] on button "Review" at bounding box center [439, 88] width 145 height 15
select select "**"
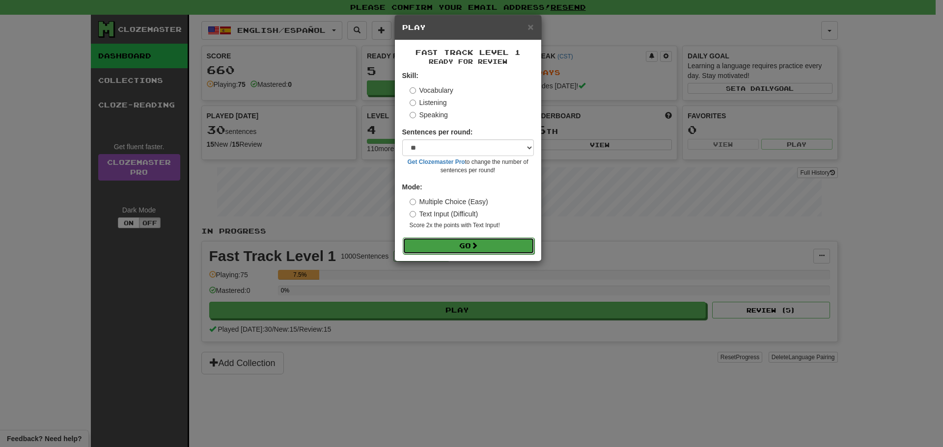
click at [434, 244] on button "Go" at bounding box center [469, 246] width 132 height 17
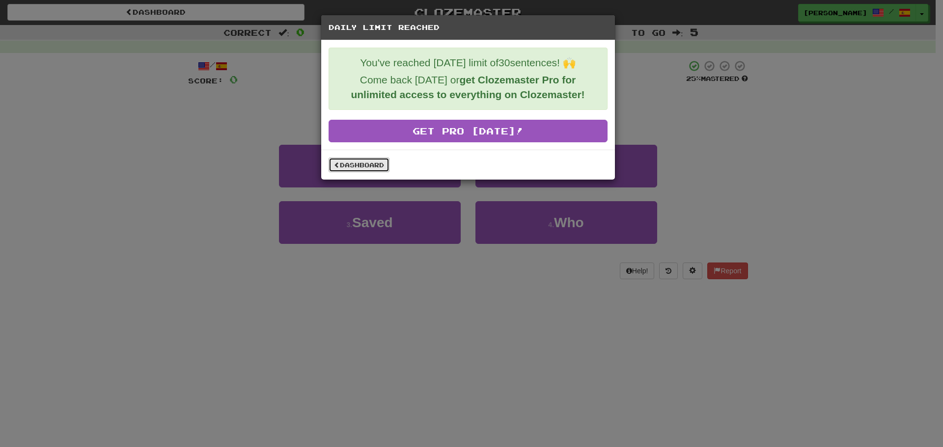
click at [335, 164] on span at bounding box center [337, 165] width 6 height 6
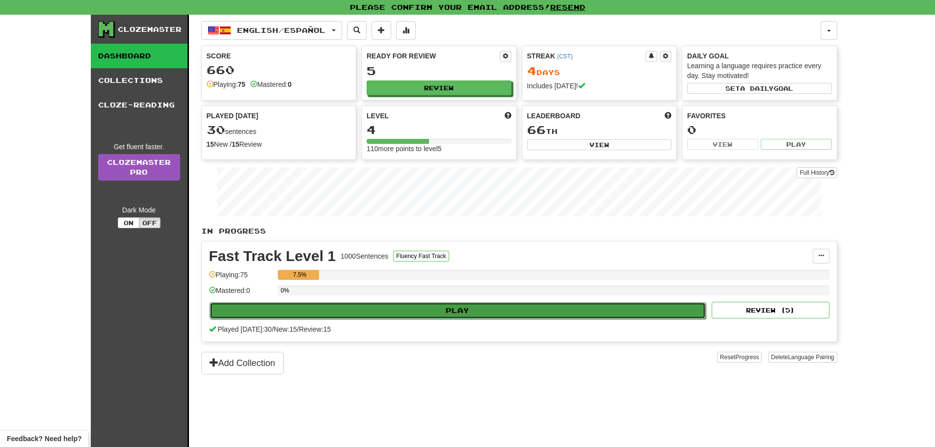
click at [453, 313] on button "Play" at bounding box center [458, 310] width 497 height 17
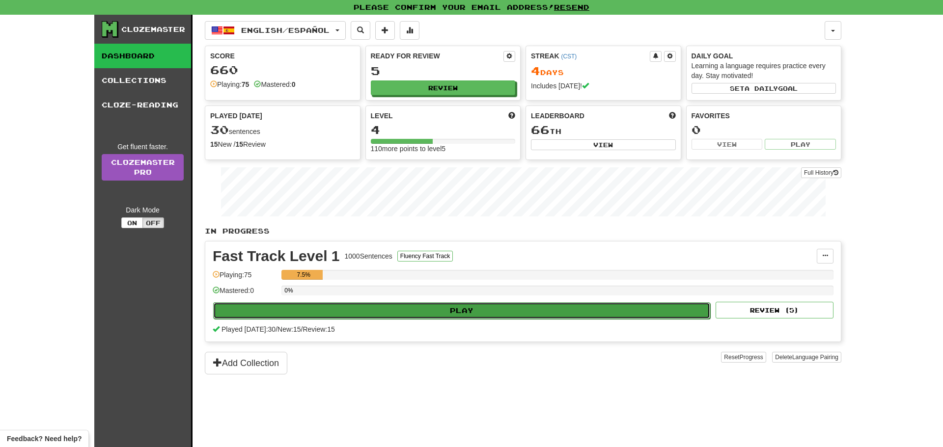
select select "**"
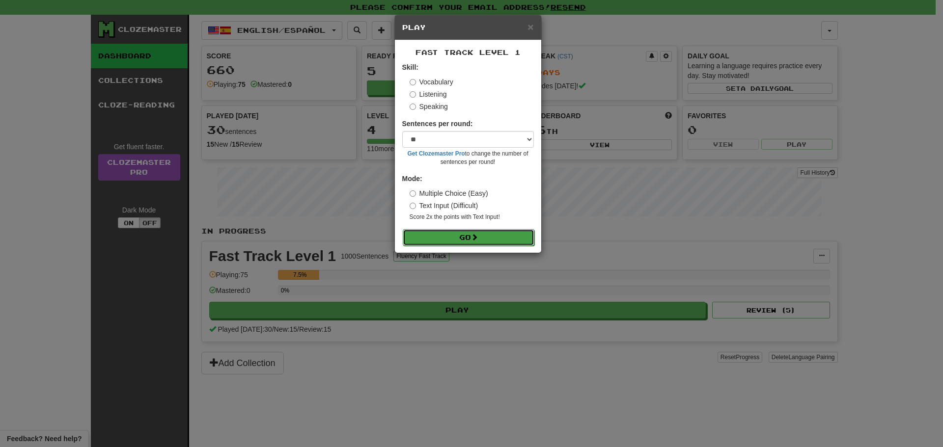
click at [441, 229] on form "Skill: Vocabulary Listening Speaking Sentences per round: * ** ** ** ** ** *** …" at bounding box center [468, 153] width 132 height 183
click at [477, 239] on span at bounding box center [474, 237] width 7 height 7
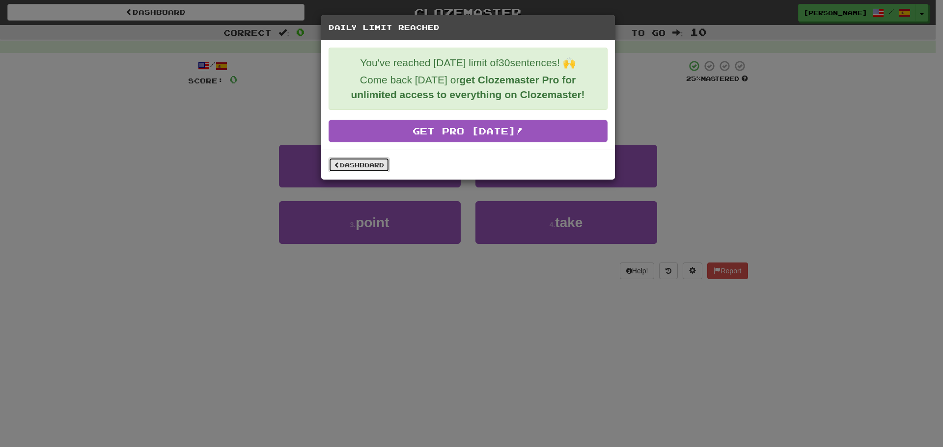
click at [371, 170] on link "Dashboard" at bounding box center [358, 165] width 61 height 15
